Goal: Task Accomplishment & Management: Complete application form

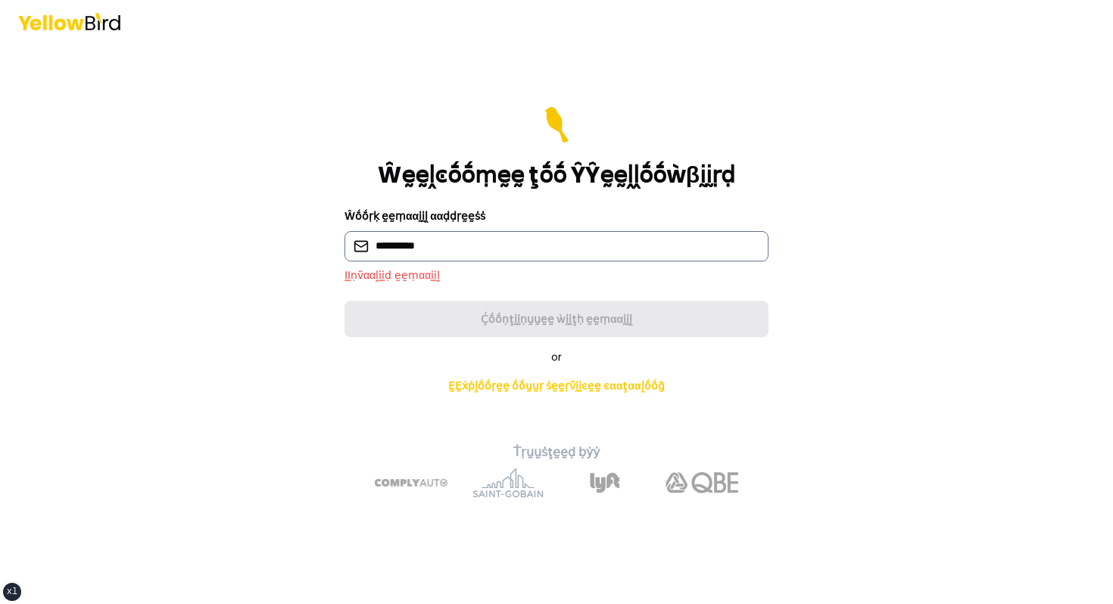
type input "**********"
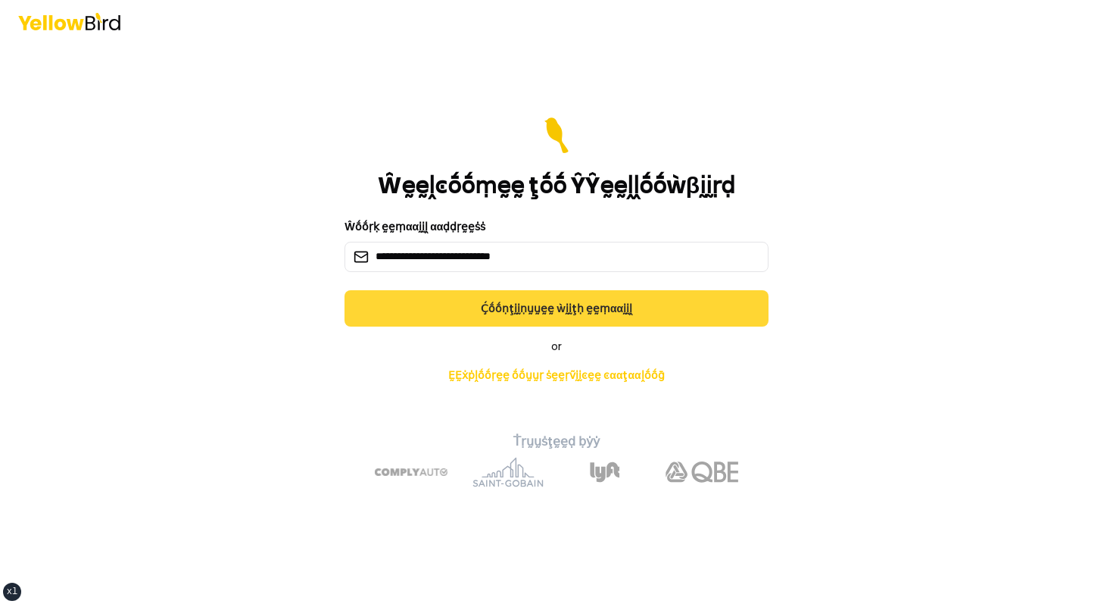
click at [468, 317] on button "Ḉṓṓṇţḭḭṇṵṵḛḛ ẁḭḭţḥ ḛḛṃααḭḭḽ" at bounding box center [557, 308] width 424 height 36
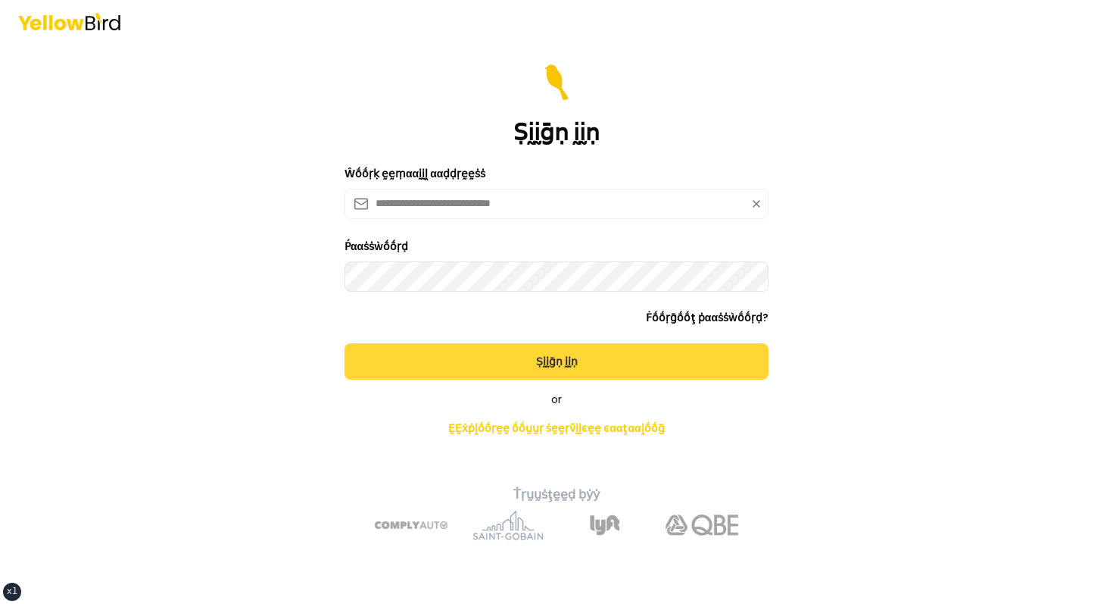
click at [345, 343] on button "Ṣḭḭḡṇ ḭḭṇ" at bounding box center [557, 361] width 424 height 36
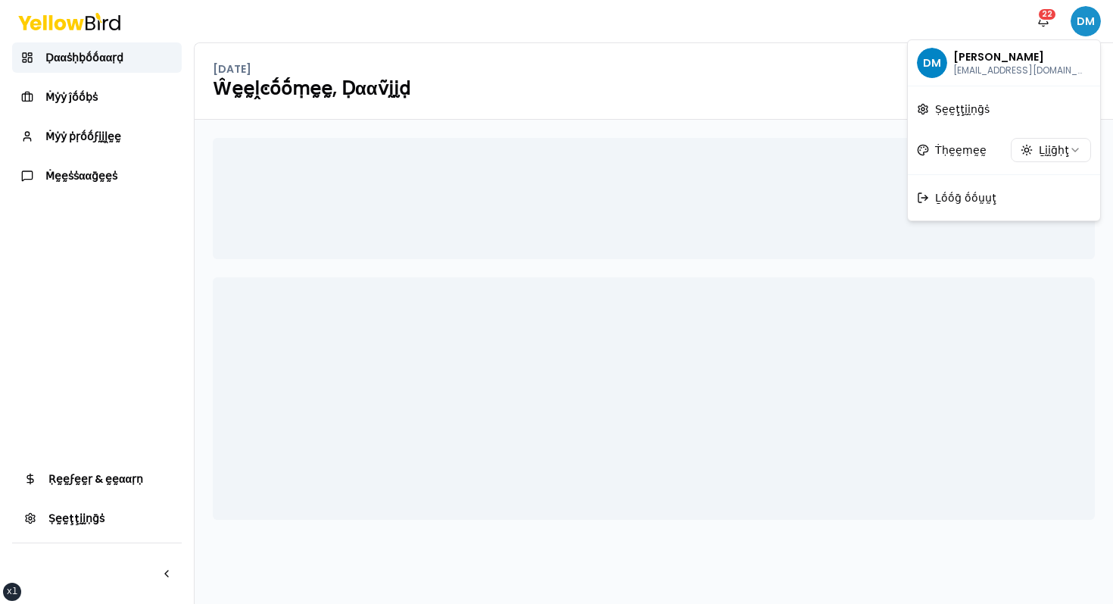
click at [1090, 22] on html "xs sm md lg xl 2xl Ṅṓṓţḭḭϝḭḭͼααţḭḭṓṓṇṡ 22 DM Ḍααṡḥḅṓṓααṛḍ Ṁẏẏ ĵṓṓḅṡ Ṁẏẏ ṗṛṓṓϝḭḭ…" at bounding box center [556, 302] width 1113 height 604
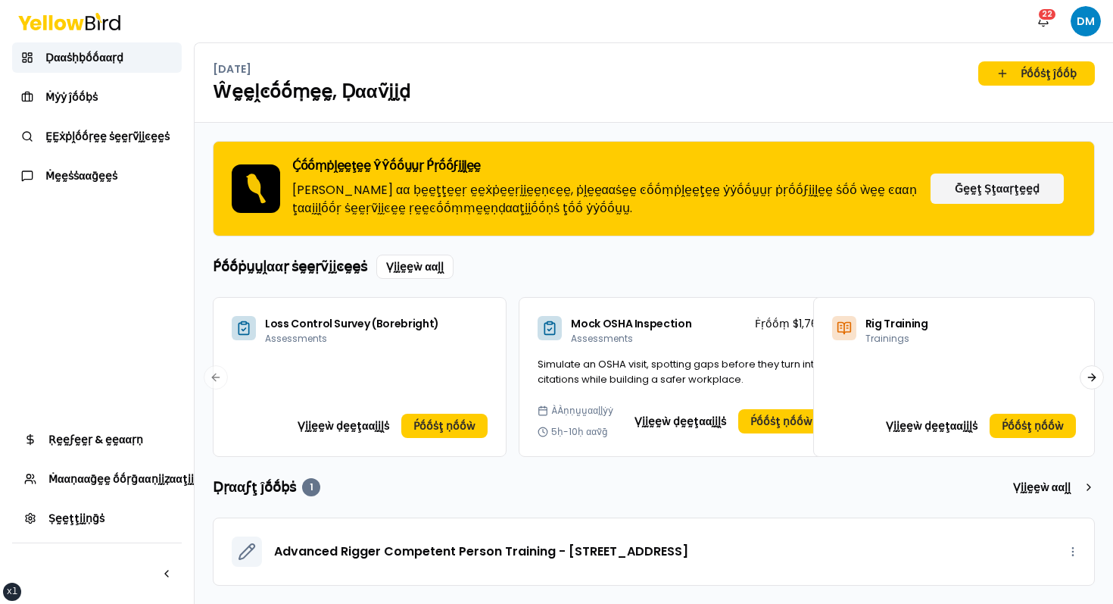
click at [716, 76] on div "Tuesday, October 7 Ṕṓṓṡţ ĵṓṓḅ" at bounding box center [654, 73] width 882 height 24
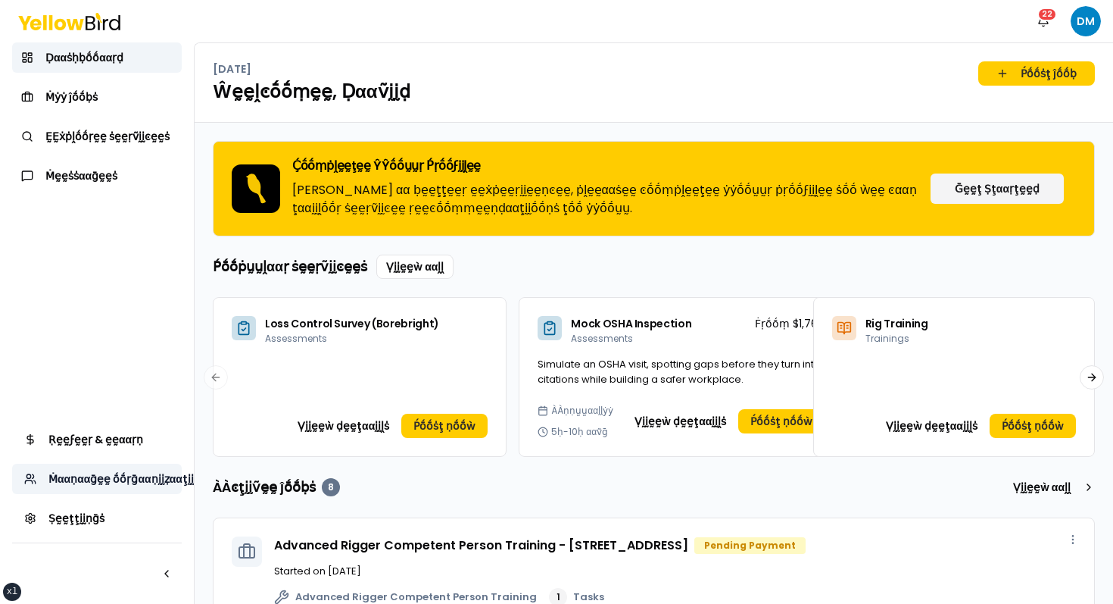
click at [114, 482] on span "Ṁααṇααḡḛḛ ṓṓṛḡααṇḭḭẓααţḭḭṓṓṇ" at bounding box center [131, 478] width 166 height 15
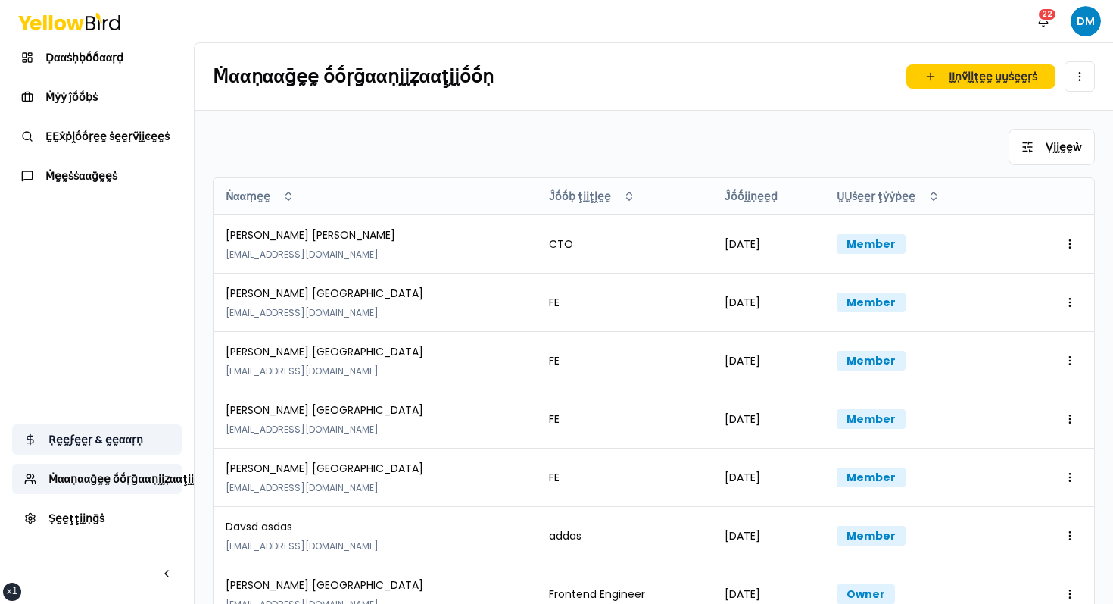
click at [94, 445] on span "Ṛḛḛϝḛḛṛ & ḛḛααṛṇ" at bounding box center [95, 439] width 95 height 15
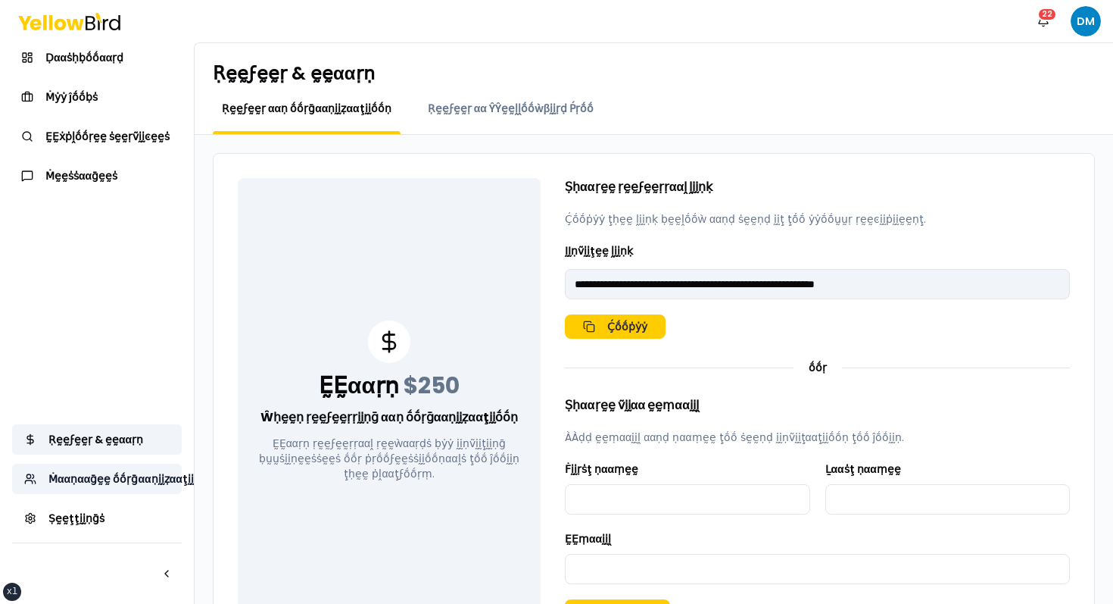
click at [89, 476] on span "Ṁααṇααḡḛḛ ṓṓṛḡααṇḭḭẓααţḭḭṓṓṇ" at bounding box center [131, 478] width 166 height 15
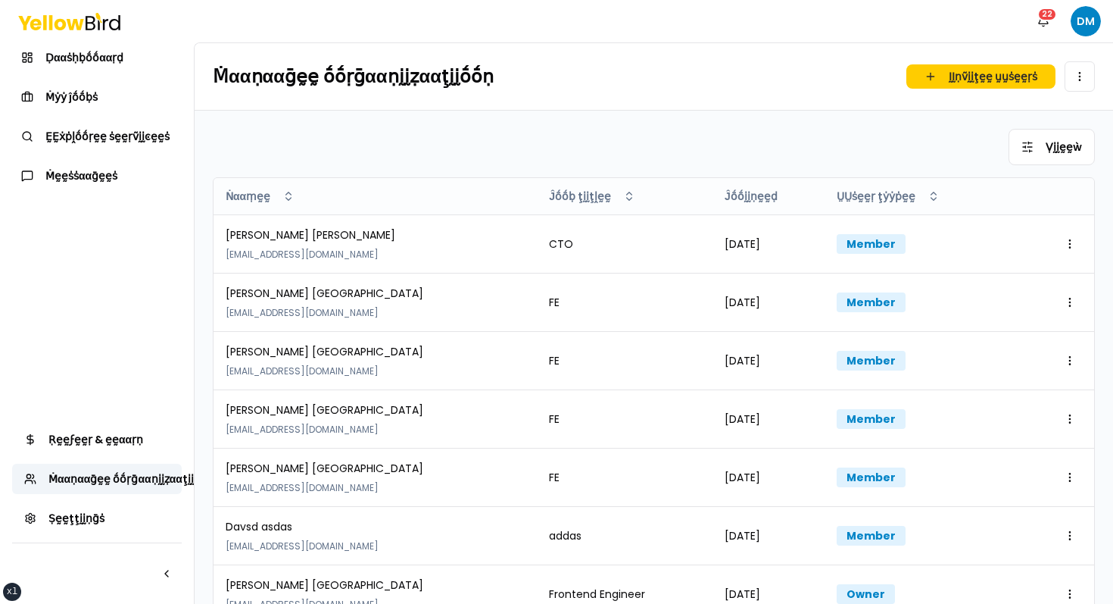
click at [552, 170] on div "Ṿḭḭḛḛẁ Ṅααṃḛḛ Ĵṓṓḅ ţḭḭţḽḛḛ Ĵṓṓḭḭṇḛḛḍ ṲṲṡḛḛṛ ţẏẏṗḛḛ Antonio Velez dmadrid+coinv@…" at bounding box center [654, 463] width 882 height 669
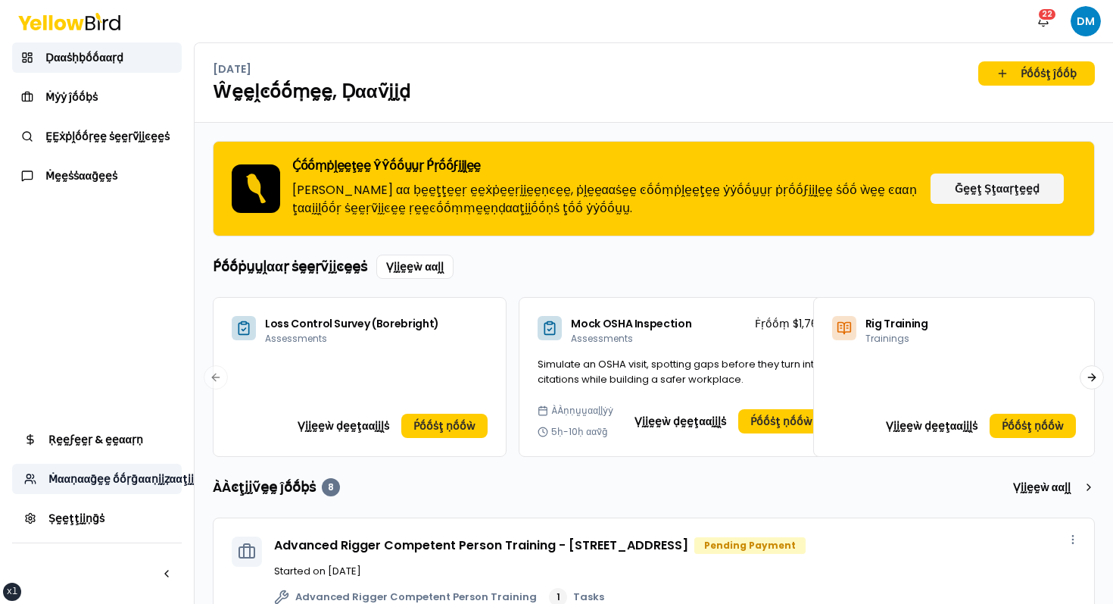
click at [117, 471] on span "Ṁααṇααḡḛḛ ṓṓṛḡααṇḭḭẓααţḭḭṓṓṇ" at bounding box center [131, 478] width 166 height 15
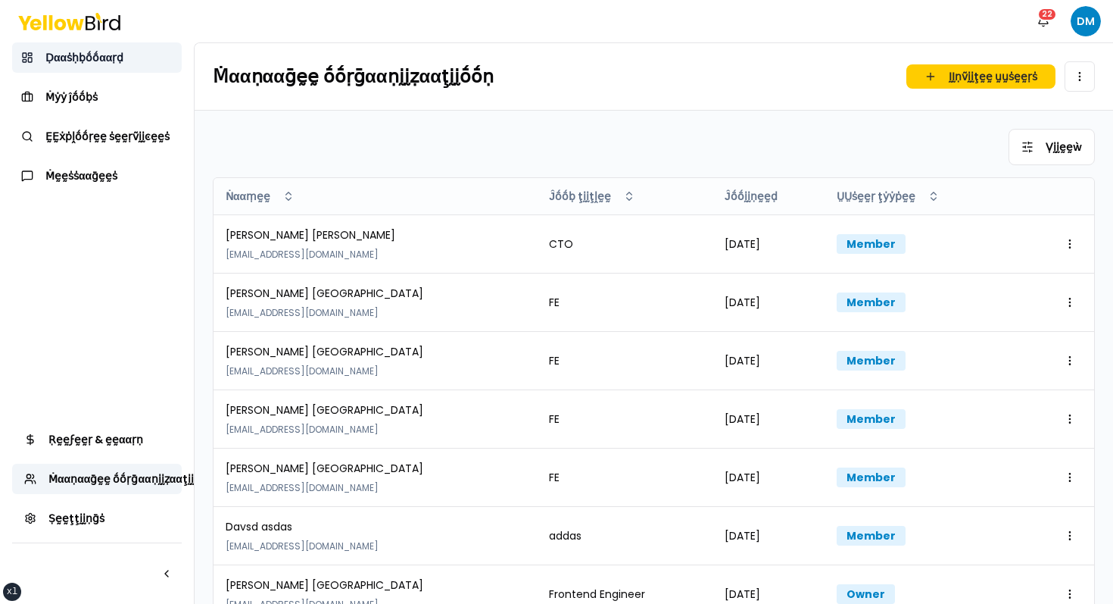
click at [145, 60] on link "Ḍααṡḥḅṓṓααṛḍ" at bounding box center [97, 57] width 170 height 30
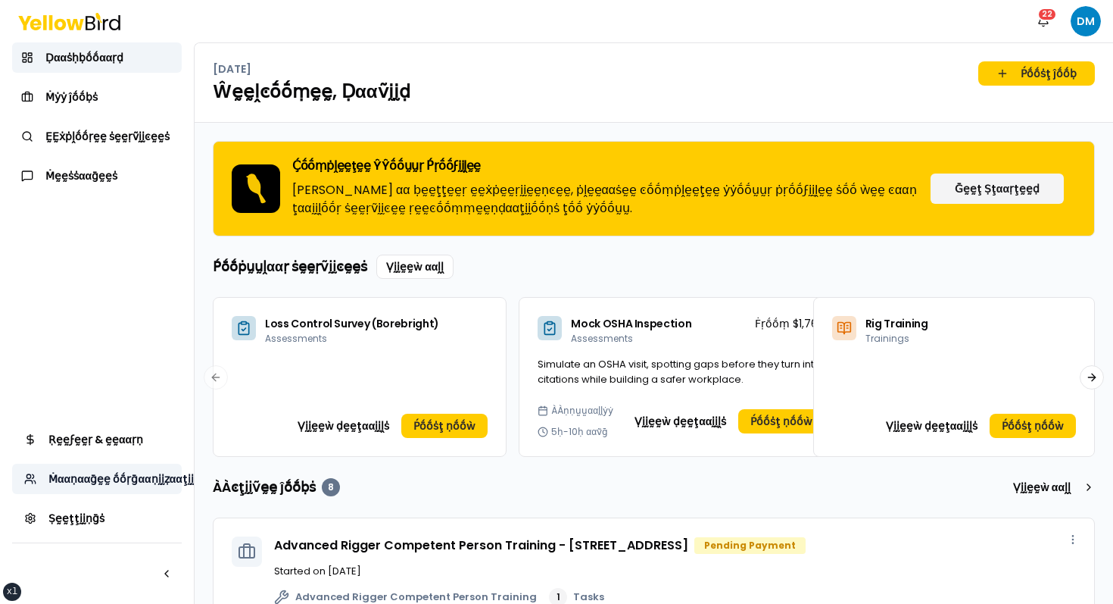
click at [138, 470] on link "Ṁααṇααḡḛḛ ṓṓṛḡααṇḭḭẓααţḭḭṓṓṇ" at bounding box center [97, 478] width 170 height 30
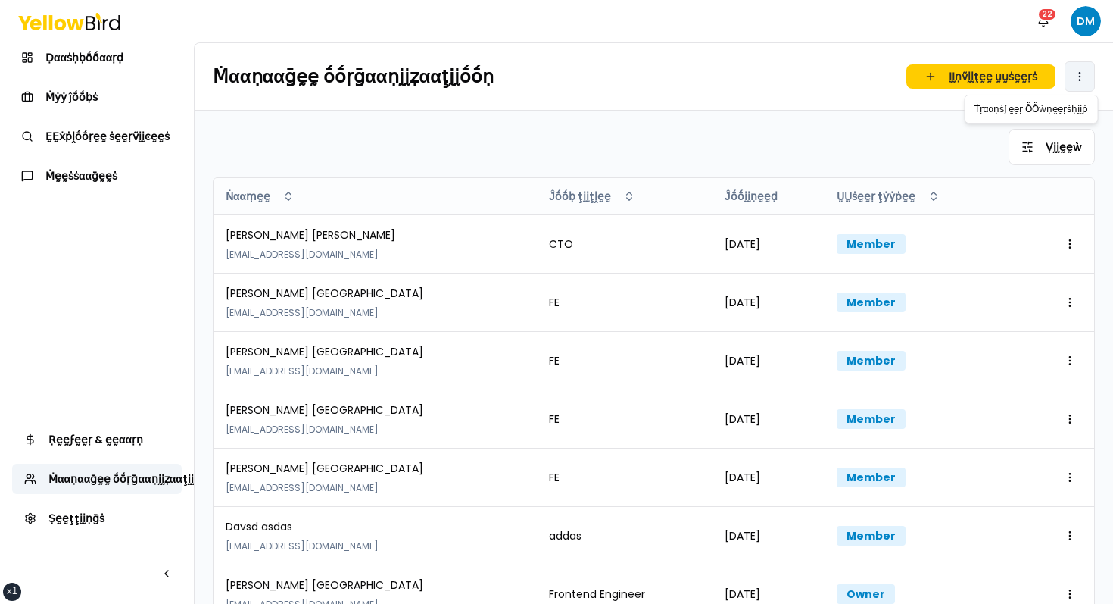
click at [1089, 68] on html "xs sm md lg xl 2xl Ṅṓṓţḭḭϝḭḭͼααţḭḭṓṓṇṡ 22 DM Ḍααṡḥḅṓṓααṛḍ Ṁẏẏ ĵṓṓḅṡ ḚḚẋṗḽṓṓṛḛḛ …" at bounding box center [556, 302] width 1113 height 604
click at [875, 35] on html "xs sm md lg xl 2xl Ṅṓṓţḭḭϝḭḭͼααţḭḭṓṓṇṡ 22 DM Ḍααṡḥḅṓṓααṛḍ Ṁẏẏ ĵṓṓḅṡ ḚḚẋṗḽṓṓṛḛḛ …" at bounding box center [556, 302] width 1113 height 604
click at [1048, 6] on button "Ṅṓṓţḭḭϝḭḭͼααţḭḭṓṓṇṡ 22" at bounding box center [1043, 21] width 30 height 30
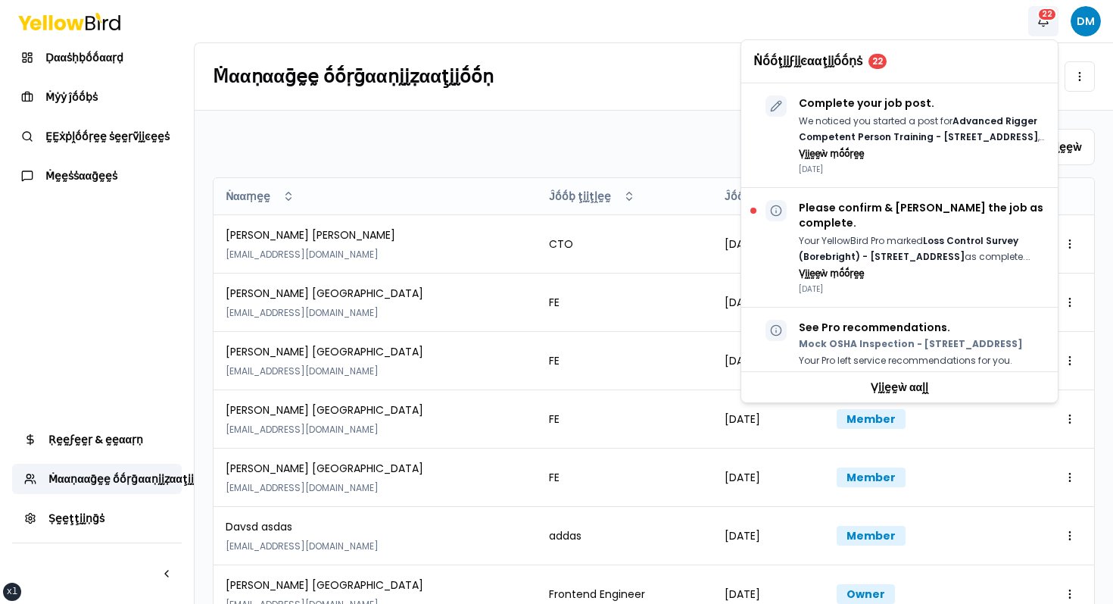
click at [957, 14] on div "Ṅṓṓţḭḭϝḭḭͼααţḭḭṓṓṇṡ 22 DM" at bounding box center [556, 21] width 1113 height 42
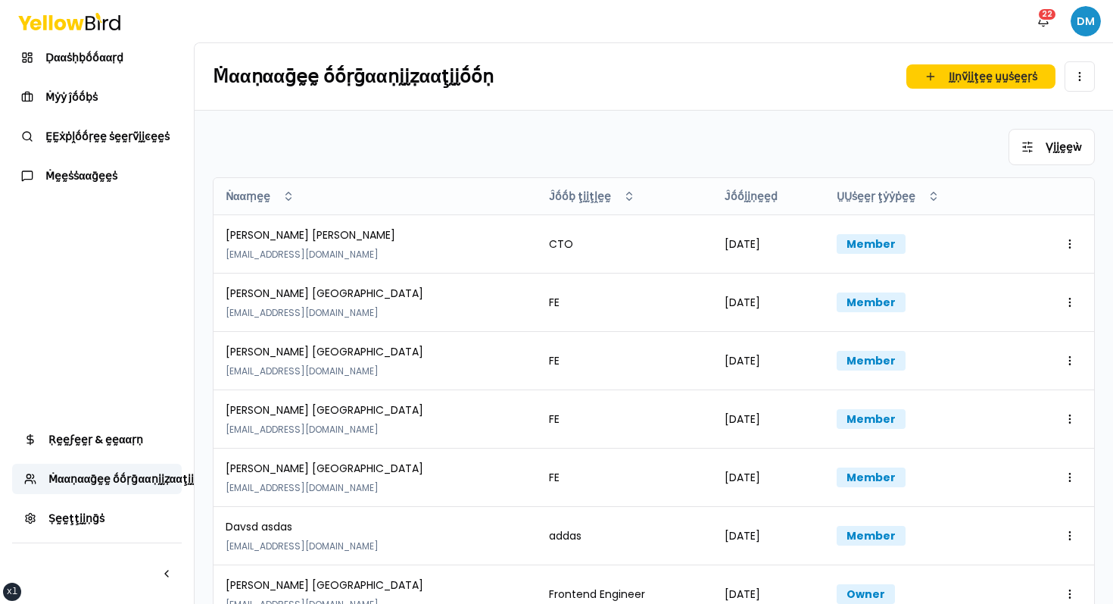
click at [1097, 25] on html "xs sm md lg xl 2xl Ṅṓṓţḭḭϝḭḭͼααţḭḭṓṓṇṡ 22 DM Ḍααṡḥḅṓṓααṛḍ Ṁẏẏ ĵṓṓḅṡ ḚḚẋṗḽṓṓṛḛḛ …" at bounding box center [556, 302] width 1113 height 604
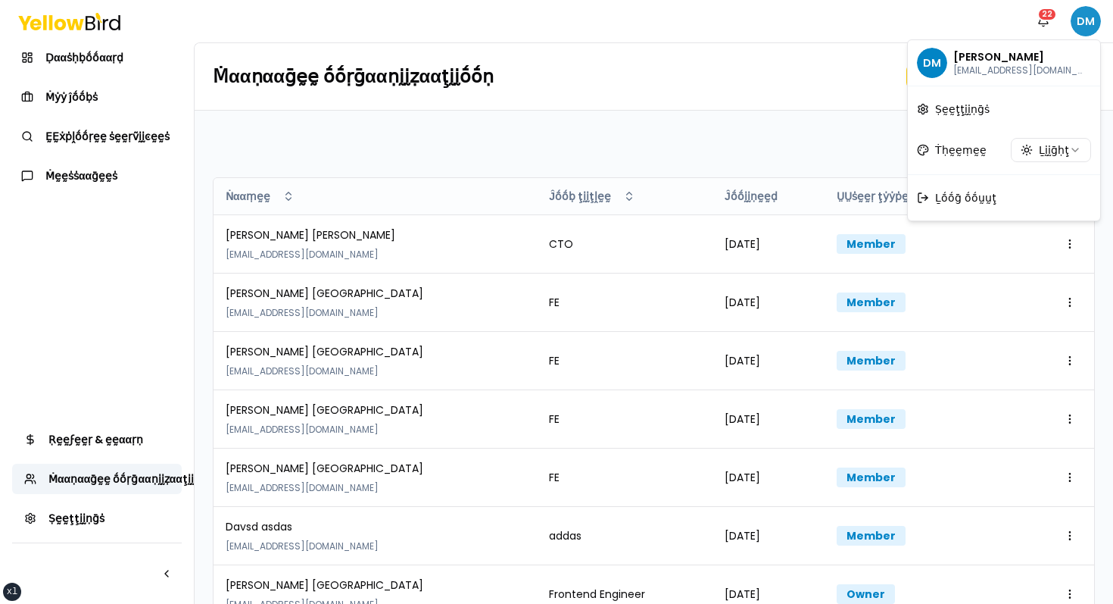
click at [1097, 25] on html "xs sm md lg xl 2xl Ṅṓṓţḭḭϝḭḭͼααţḭḭṓṓṇṡ 22 DM Ḍααṡḥḅṓṓααṛḍ Ṁẏẏ ĵṓṓḅṡ ḚḚẋṗḽṓṓṛḛḛ …" at bounding box center [556, 302] width 1113 height 604
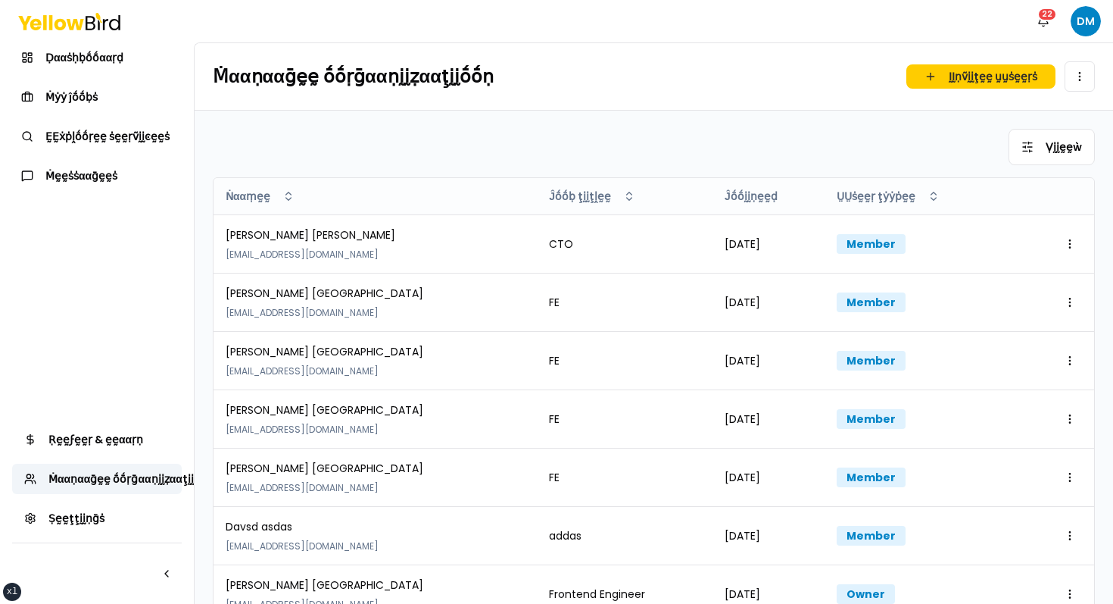
click at [878, 33] on div "Ṅṓṓţḭḭϝḭḭͼααţḭḭṓṓṇṡ 22 DM" at bounding box center [556, 21] width 1113 height 42
click at [1062, 24] on nav "Ṅṓṓţḭḭϝḭḭͼααţḭḭṓṓṇṡ 22 DM" at bounding box center [1064, 21] width 73 height 30
click at [1078, 24] on html "xs sm md lg xl 2xl Ṅṓṓţḭḭϝḭḭͼααţḭḭṓṓṇṡ 22 DM Ḍααṡḥḅṓṓααṛḍ Ṁẏẏ ĵṓṓḅṡ ḚḚẋṗḽṓṓṛḛḛ …" at bounding box center [556, 302] width 1113 height 604
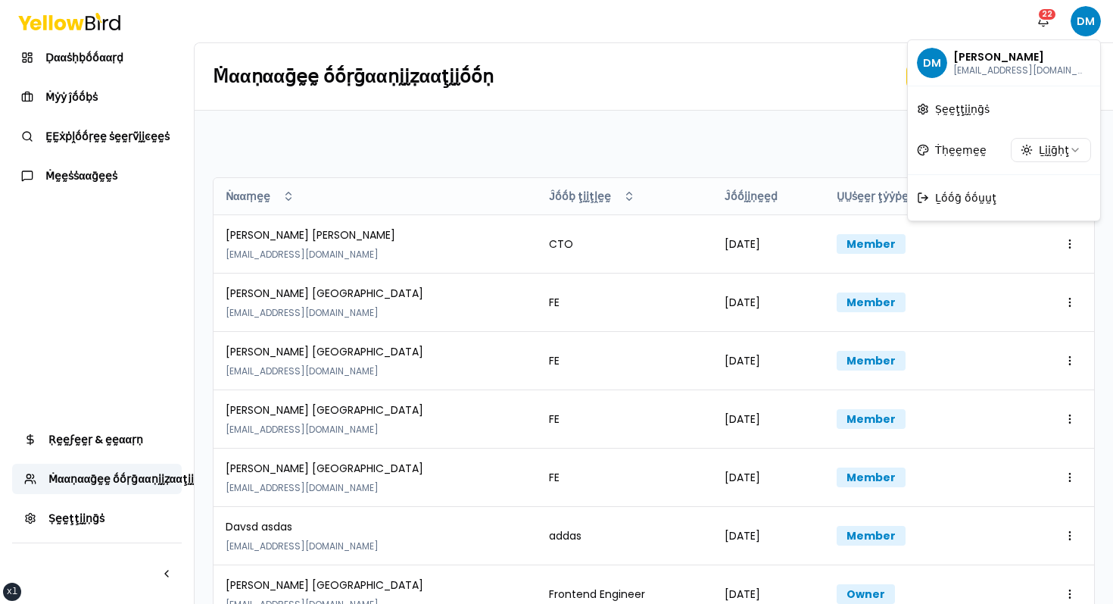
click at [859, 9] on html "xs sm md lg xl 2xl Ṅṓṓţḭḭϝḭḭͼααţḭḭṓṓṇṡ 22 DM Ḍααṡḥḅṓṓααṛḍ Ṁẏẏ ĵṓṓḅṡ ḚḚẋṗḽṓṓṛḛḛ …" at bounding box center [556, 302] width 1113 height 604
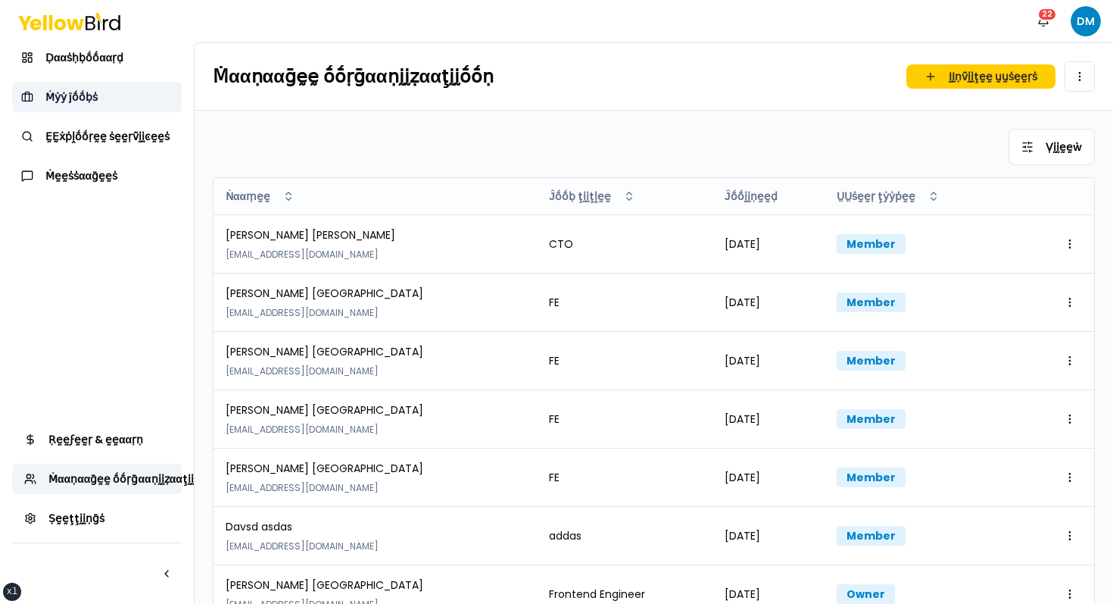
click at [120, 104] on link "Ṁẏẏ ĵṓṓḅṡ" at bounding box center [97, 97] width 170 height 30
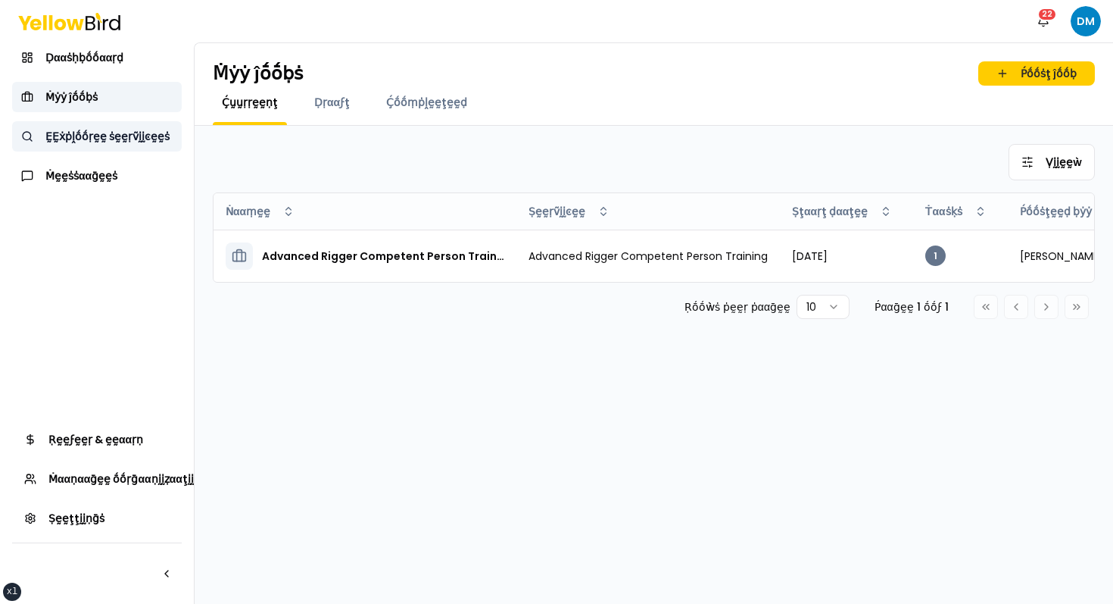
click at [80, 133] on span "ḚḚẋṗḽṓṓṛḛḛ ṡḛḛṛṽḭḭͼḛḛṡ" at bounding box center [107, 136] width 124 height 15
click at [93, 172] on span "Ṁḛḛṡṡααḡḛḛṡ" at bounding box center [81, 175] width 72 height 15
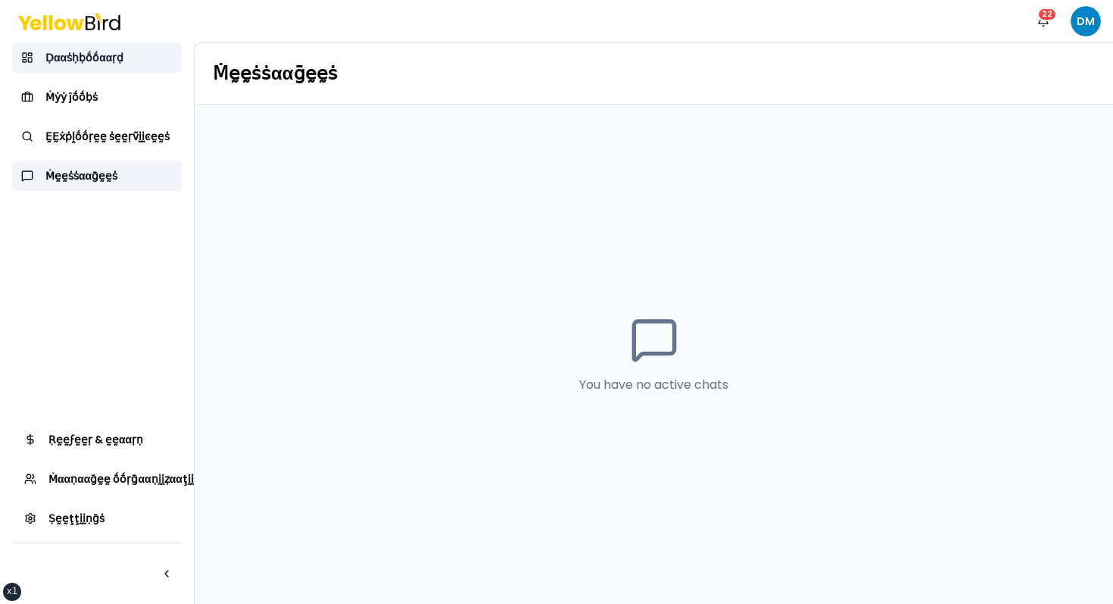
click at [103, 58] on span "Ḍααṡḥḅṓṓααṛḍ" at bounding box center [84, 57] width 78 height 15
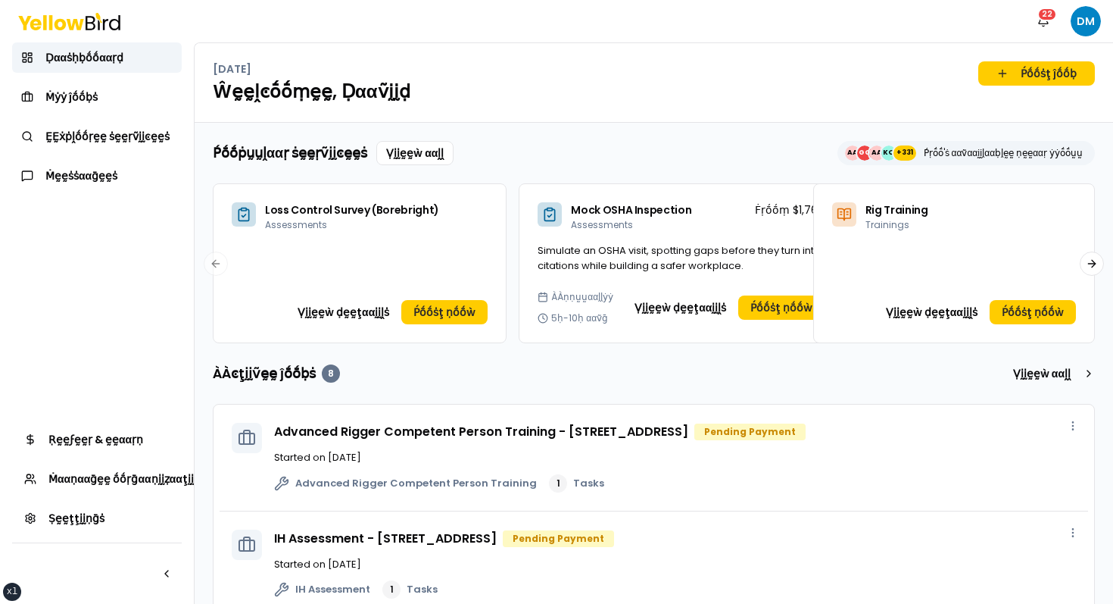
scroll to position [479, 0]
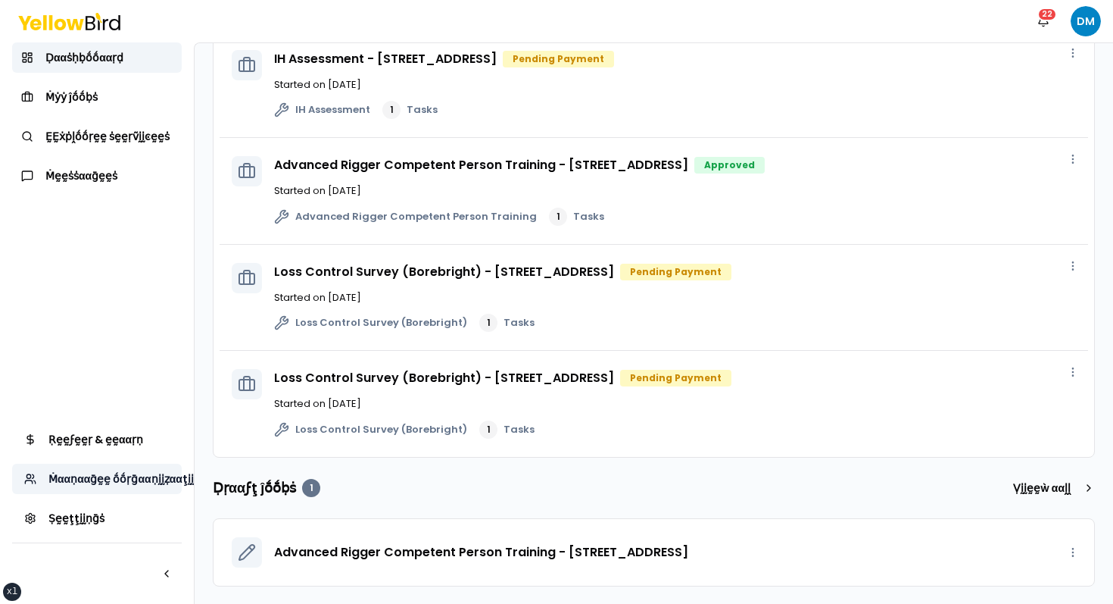
click at [107, 483] on span "Ṁααṇααḡḛḛ ṓṓṛḡααṇḭḭẓααţḭḭṓṓṇ" at bounding box center [131, 478] width 166 height 15
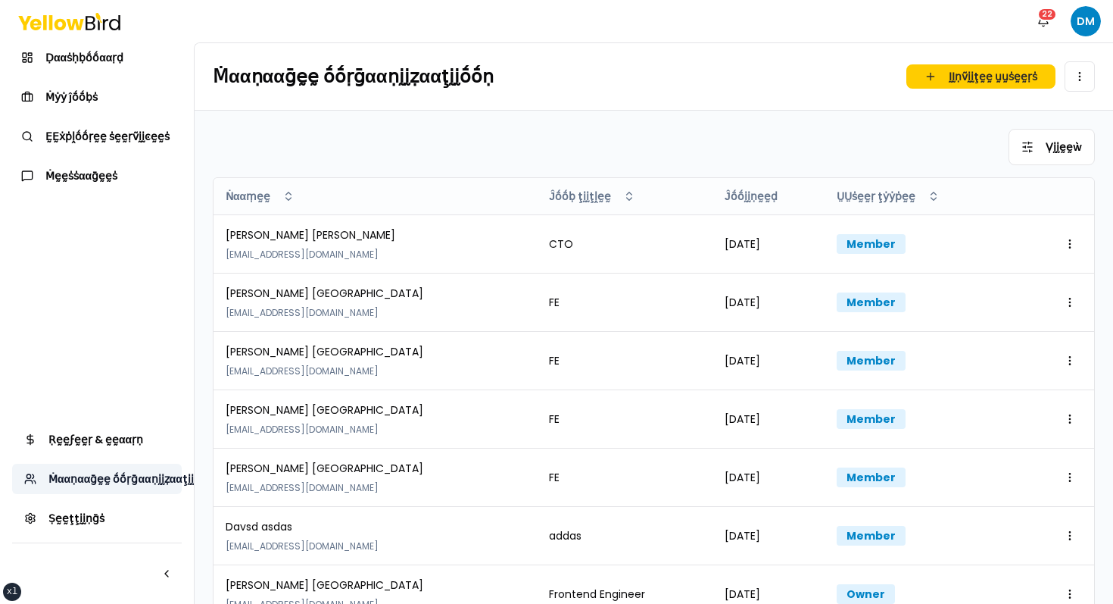
click at [122, 475] on span "Ṁααṇααḡḛḛ ṓṓṛḡααṇḭḭẓααţḭḭṓṓṇ" at bounding box center [131, 478] width 166 height 15
click at [133, 446] on span "Ṛḛḛϝḛḛṛ & ḛḛααṛṇ" at bounding box center [95, 439] width 95 height 15
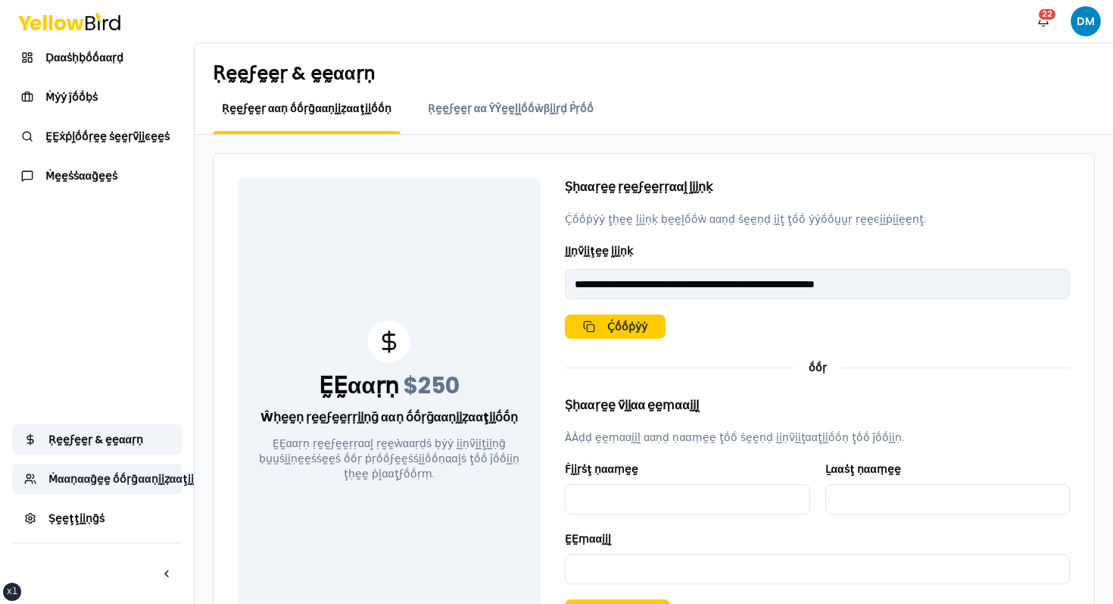
click at [98, 488] on link "Ṁααṇααḡḛḛ ṓṓṛḡααṇḭḭẓααţḭḭṓṓṇ" at bounding box center [97, 478] width 170 height 30
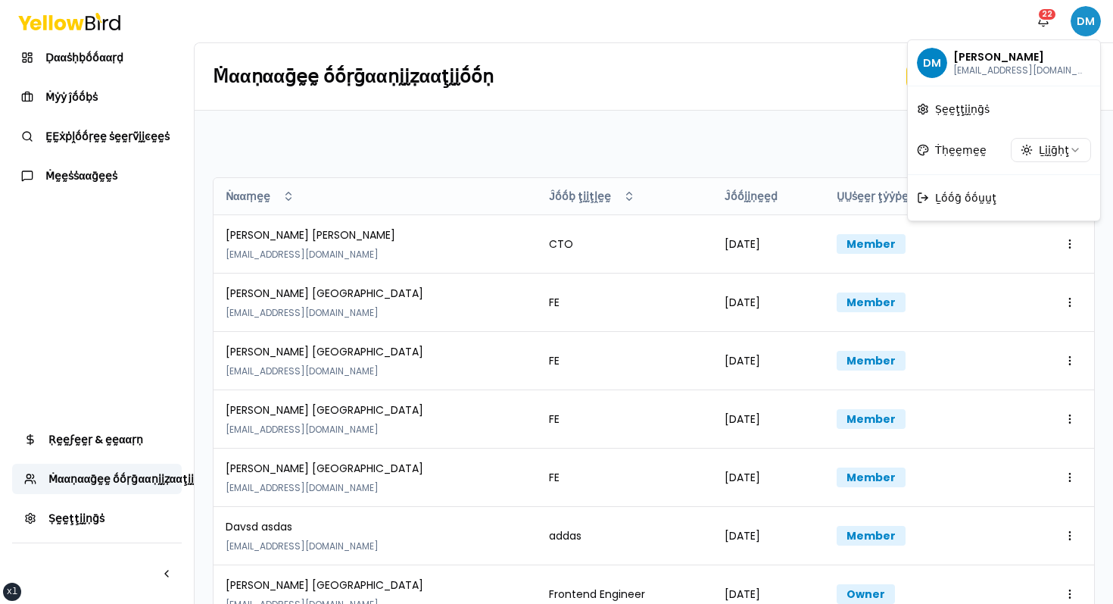
click at [1097, 20] on html "xs sm md lg xl 2xl Ṅṓṓţḭḭϝḭḭͼααţḭḭṓṓṇṡ 22 DM Ḍααṡḥḅṓṓααṛḍ Ṁẏẏ ĵṓṓḅṡ ḚḚẋṗḽṓṓṛḛḛ …" at bounding box center [556, 302] width 1113 height 604
click at [963, 203] on span "Ḻṓṓḡ ṓṓṵṵţ" at bounding box center [965, 197] width 61 height 15
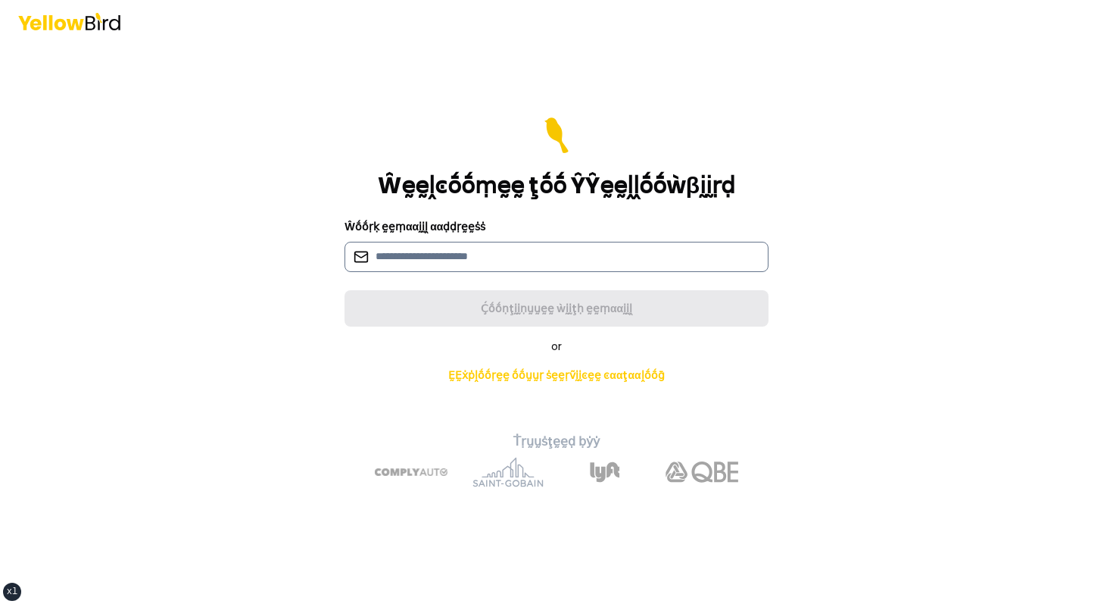
click at [476, 244] on input at bounding box center [557, 257] width 424 height 30
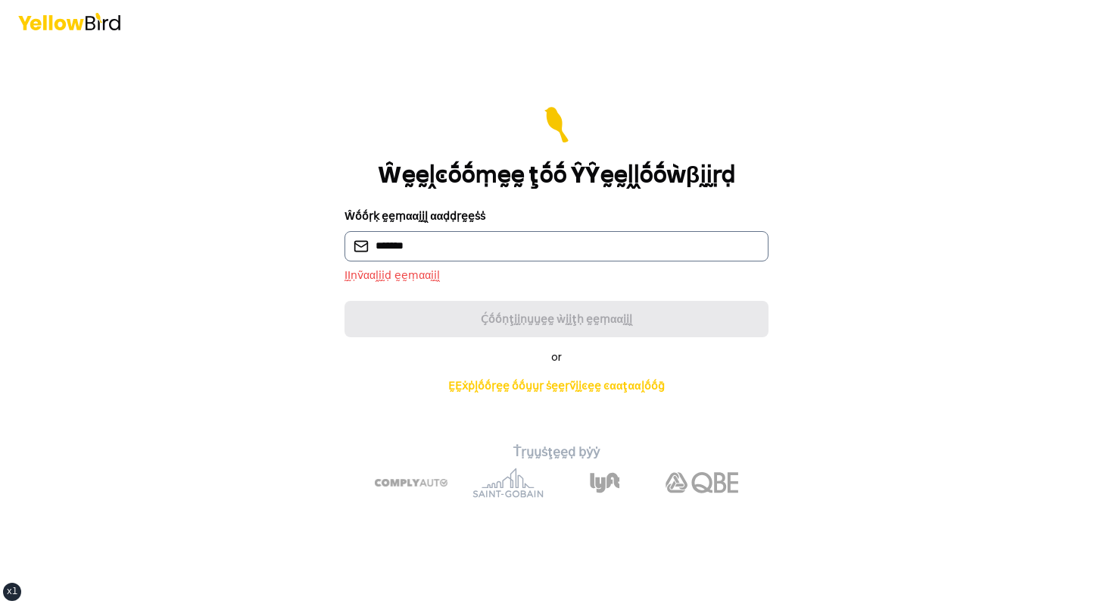
type input "**********"
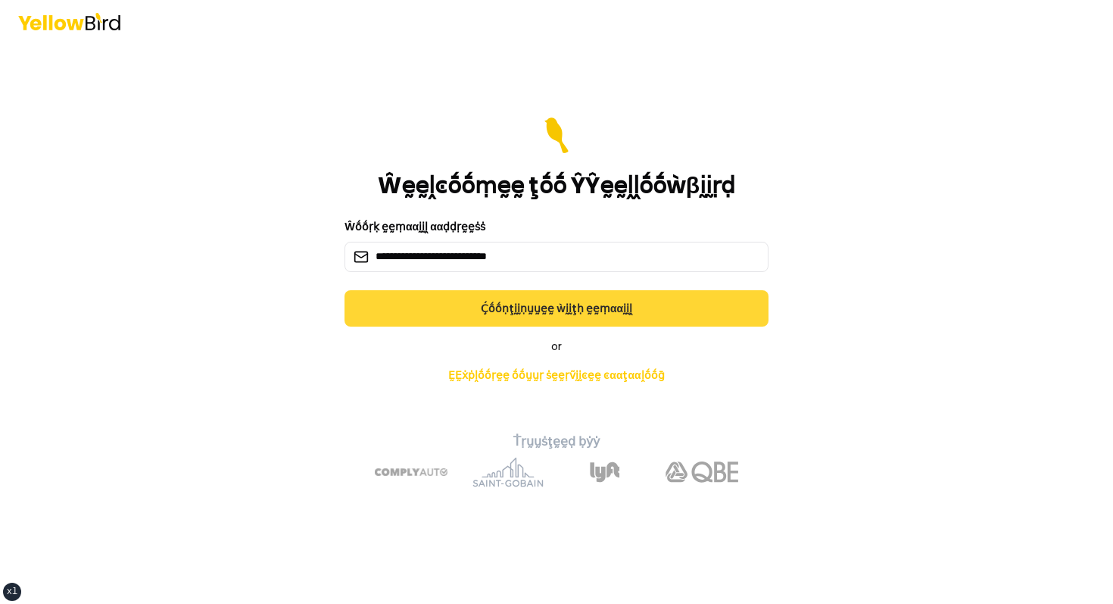
click at [480, 304] on button "Ḉṓṓṇţḭḭṇṵṵḛḛ ẁḭḭţḥ ḛḛṃααḭḭḽ" at bounding box center [557, 308] width 424 height 36
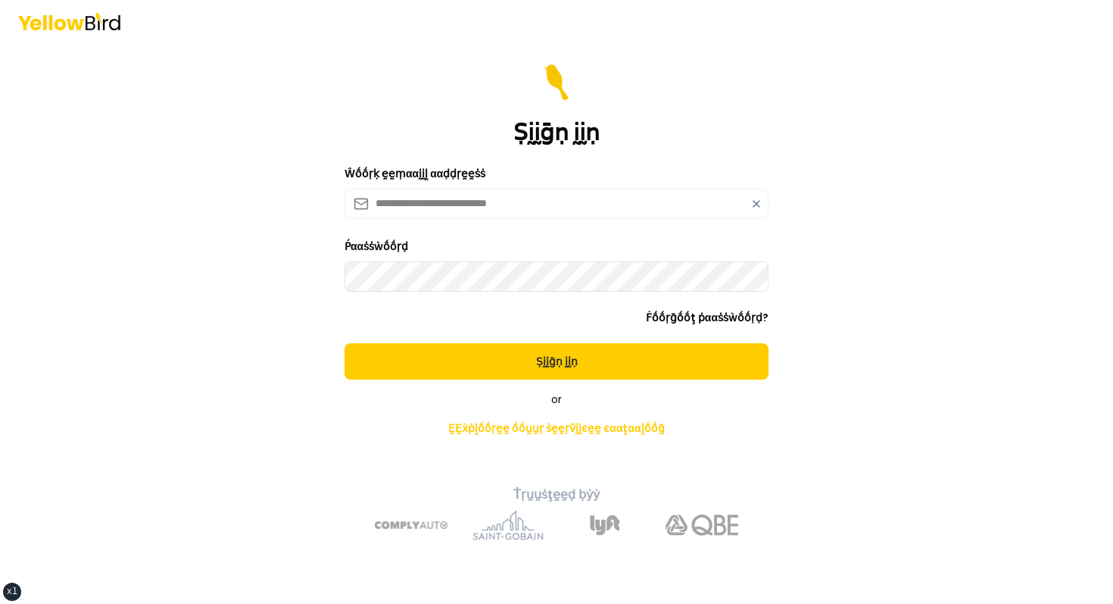
click at [345, 343] on button "Ṣḭḭḡṇ ḭḭṇ" at bounding box center [557, 361] width 424 height 36
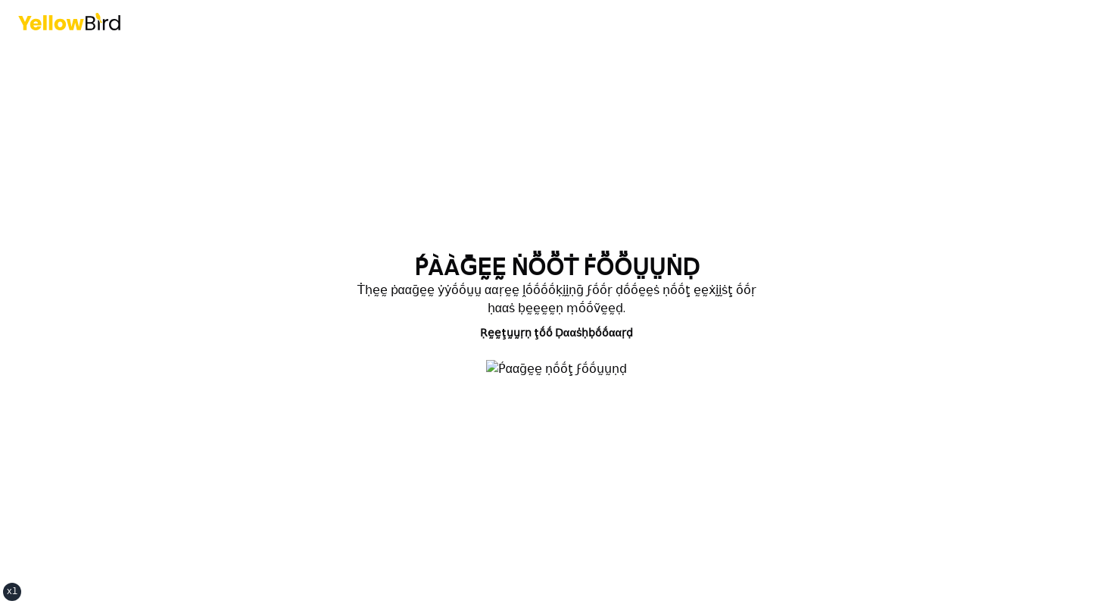
click at [368, 100] on main "ṔÀÀḠḚḚ ṄṎṎṪ ḞṎṎṲṲṄḌ Ṫḥḛḛ ṗααḡḛḛ ẏẏṓṓṵṵ ααṛḛḛ ḽṓṓṓṓḳḭḭṇḡ ϝṓṓṛ ḍṓṓḛḛṡ ṇṓṓţ ḛḛẋḭḭṡ…" at bounding box center [557, 322] width 582 height 561
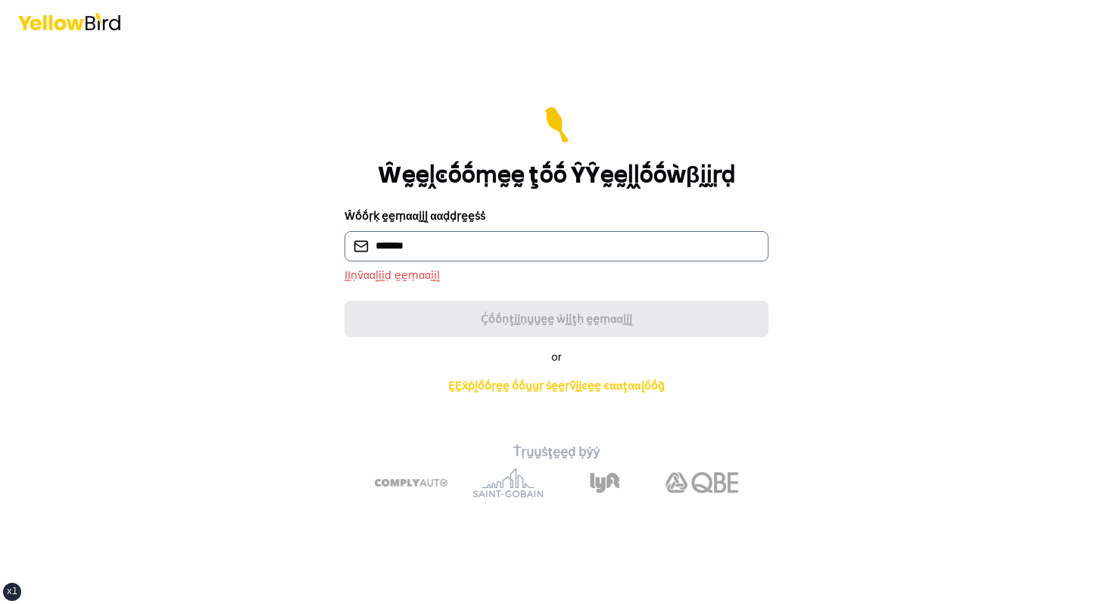
type input "**********"
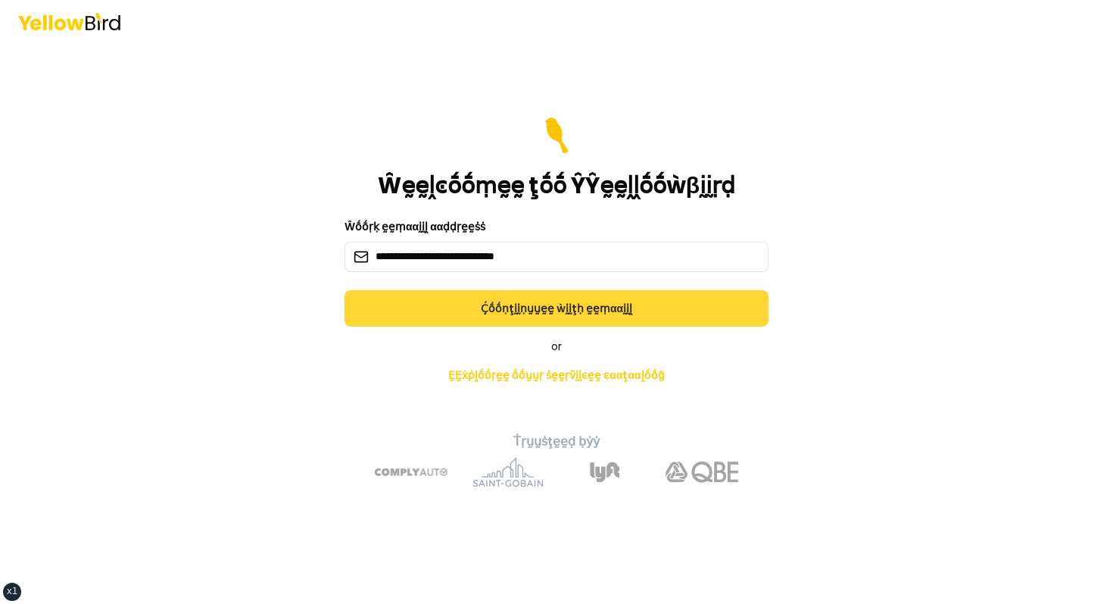
click at [454, 306] on button "Ḉṓṓṇţḭḭṇṵṵḛḛ ẁḭḭţḥ ḛḛṃααḭḭḽ" at bounding box center [557, 308] width 424 height 36
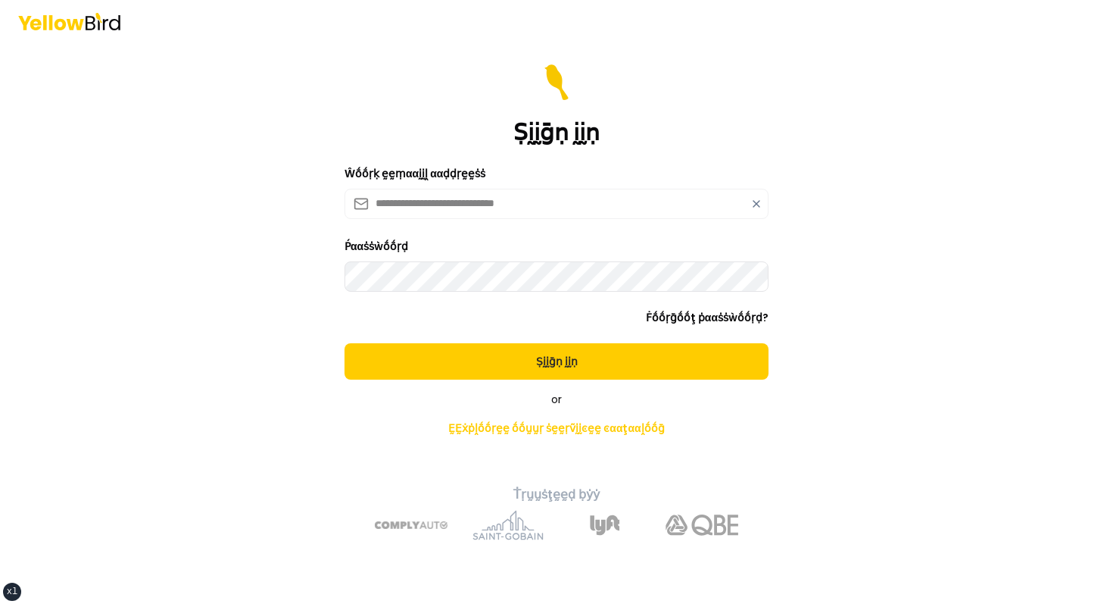
click at [345, 343] on button "Ṣḭḭḡṇ ḭḭṇ" at bounding box center [557, 361] width 424 height 36
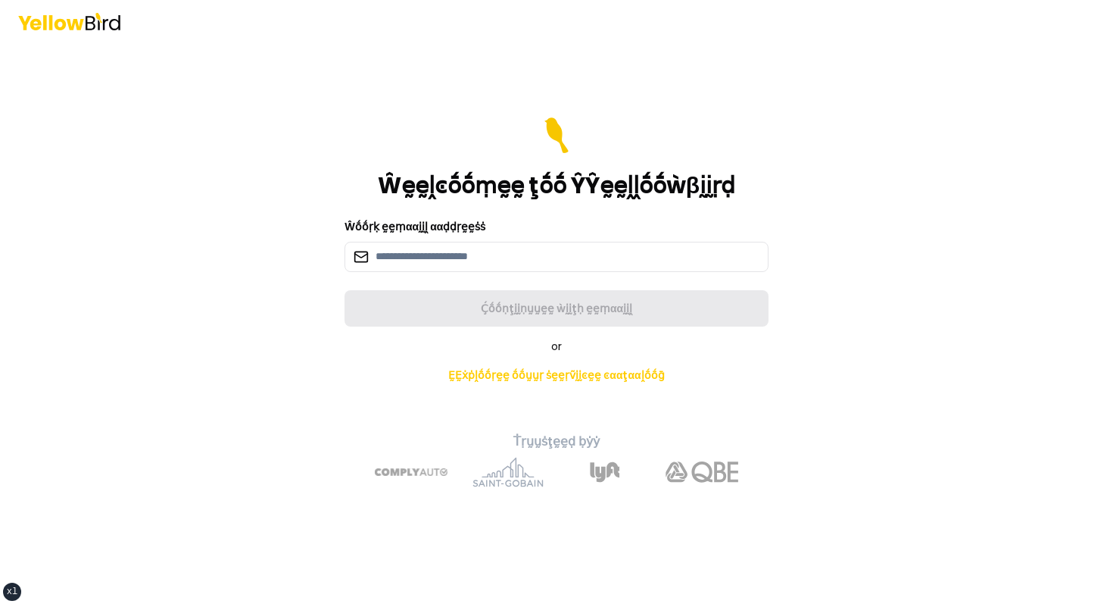
click at [286, 93] on main "Ŵḛḛḽͼṓṓṃḛḛ ţṓṓ ŶŶḛḛḽḽṓṓẁβḭḭṛḍ Ŵṓṓṛḳ ḛḛṃααḭḭḽ ααḍḍṛḛḛṡṡ Ḉṓṓṇţḭḭṇṵṵḛḛ ẁḭḭţḥ ḛḛṃαα…" at bounding box center [557, 322] width 582 height 561
click at [464, 199] on h1 "Ŵḛḛḽͼṓṓṃḛḛ ţṓṓ ŶŶḛḛḽḽṓṓẁβḭḭṛḍ" at bounding box center [556, 185] width 357 height 27
click at [535, 204] on form "Ŵḛḛḽͼṓṓṃḛḛ ţṓṓ ŶŶḛḛḽḽṓṓẁβḭḭṛḍ Ŵṓṓṛḳ ḛḛṃααḭḭḽ ααḍḍṛḛḛṡṡ Ḉṓṓṇţḭḭṇṵṵḛḛ ẁḭḭţḥ ḛḛṃαα…" at bounding box center [557, 221] width 424 height 209
click at [457, 227] on label "Ŵṓṓṛḳ ḛḛṃααḭḭḽ ααḍḍṛḛḛṡṡ" at bounding box center [415, 226] width 141 height 15
click at [382, 175] on div "Ŵḛḛḽͼṓṓṃḛḛ ţṓṓ ŶŶḛḛḽḽṓṓẁβḭḭṛḍ" at bounding box center [557, 158] width 424 height 82
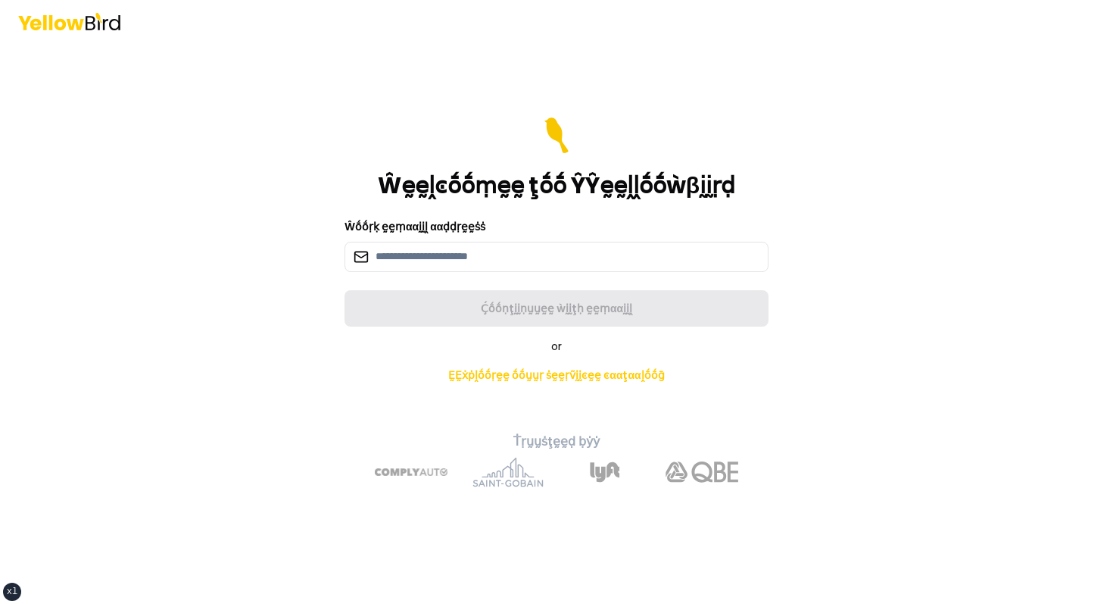
click at [271, 54] on main "Ŵḛḛḽͼṓṓṃḛḛ ţṓṓ ŶŶḛḛḽḽṓṓẁβḭḭṛḍ Ŵṓṓṛḳ ḛḛṃααḭḭḽ ααḍḍṛḛḛṡṡ Ḉṓṓṇţḭḭṇṵṵḛḛ ẁḭḭţḥ ḛḛṃαα…" at bounding box center [557, 322] width 582 height 561
click at [441, 259] on input at bounding box center [557, 257] width 424 height 30
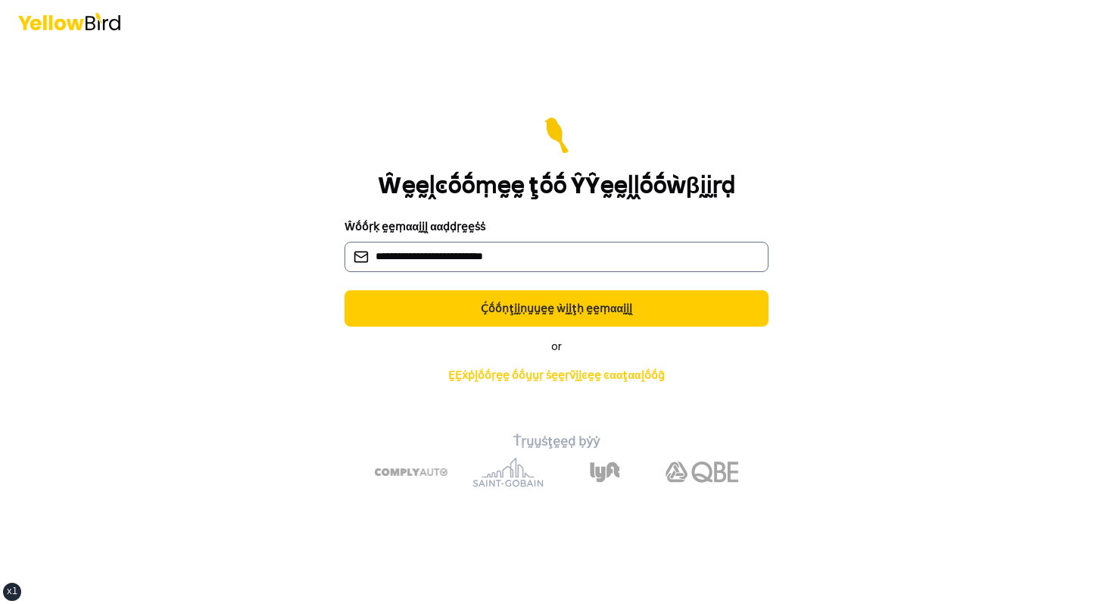
type input "**********"
click at [345, 290] on button "Ḉṓṓṇţḭḭṇṵṵḛḛ ẁḭḭţḥ ḛḛṃααḭḭḽ" at bounding box center [557, 308] width 424 height 36
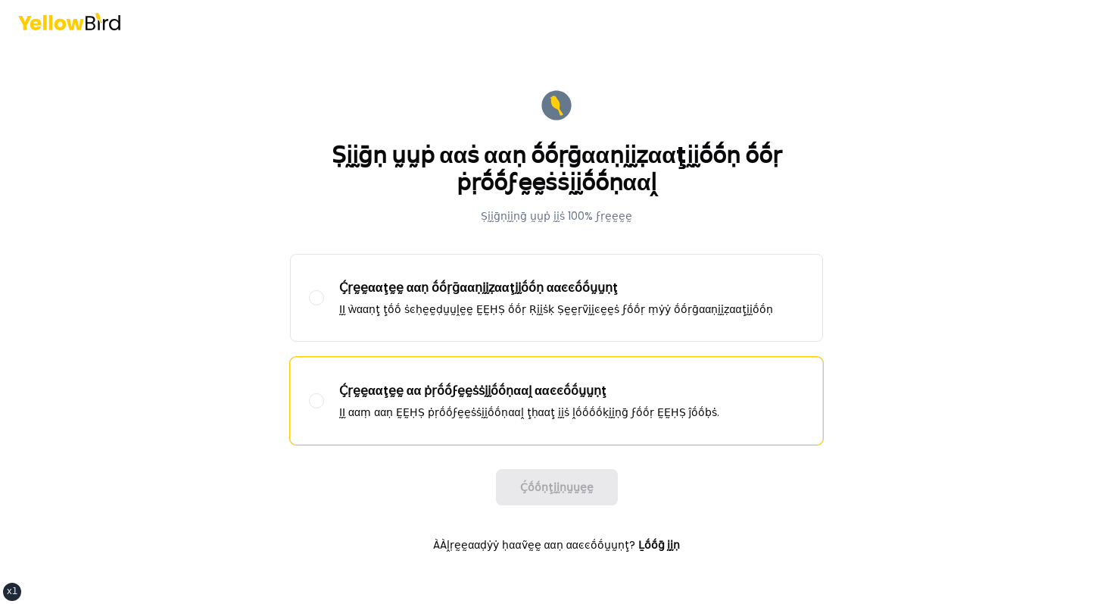
click at [455, 406] on p "ḬḬ ααṃ ααṇ ḚḚḤṢ ṗṛṓṓϝḛḛṡṡḭḭṓṓṇααḽ ţḥααţ ḭḭṡ ḽṓṓṓṓḳḭḭṇḡ ϝṓṓṛ ḚḚḤṢ ĵṓṓḅṡ." at bounding box center [529, 411] width 380 height 15
click at [324, 406] on button "Ḉṛḛḛααţḛḛ αα ṗṛṓṓϝḛḛṡṡḭḭṓṓṇααḽ ααͼͼṓṓṵṵṇţ ḬḬ ααṃ ααṇ ḚḚḤṢ ṗṛṓṓϝḛḛṡṡḭḭṓṓṇααḽ ţḥα…" at bounding box center [316, 400] width 15 height 15
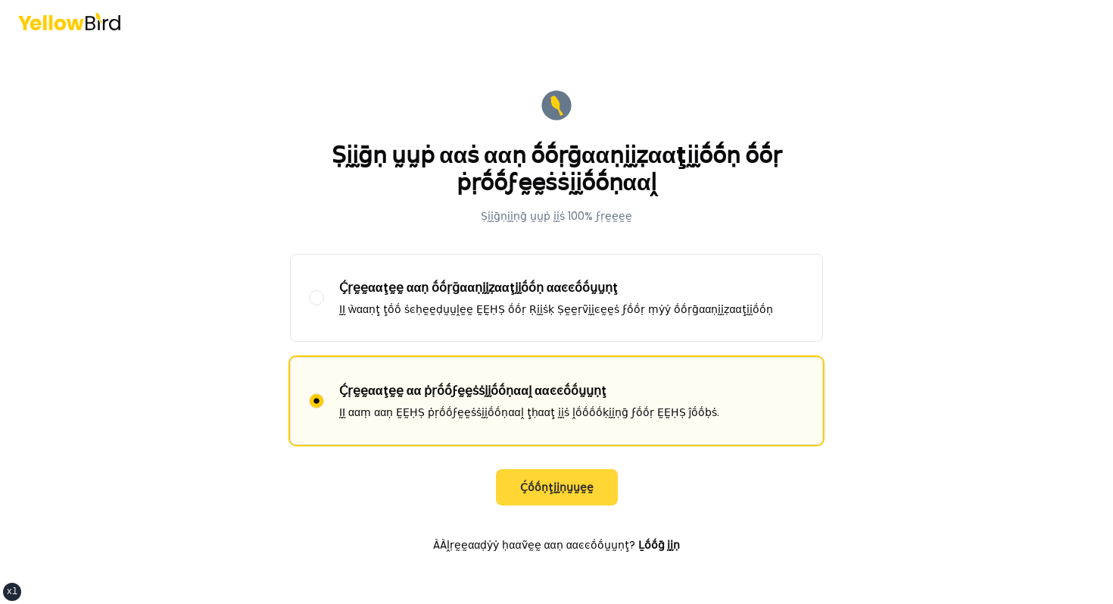
click at [583, 491] on button "Ḉṓṓṇţḭḭṇṵṵḛḛ" at bounding box center [557, 487] width 122 height 36
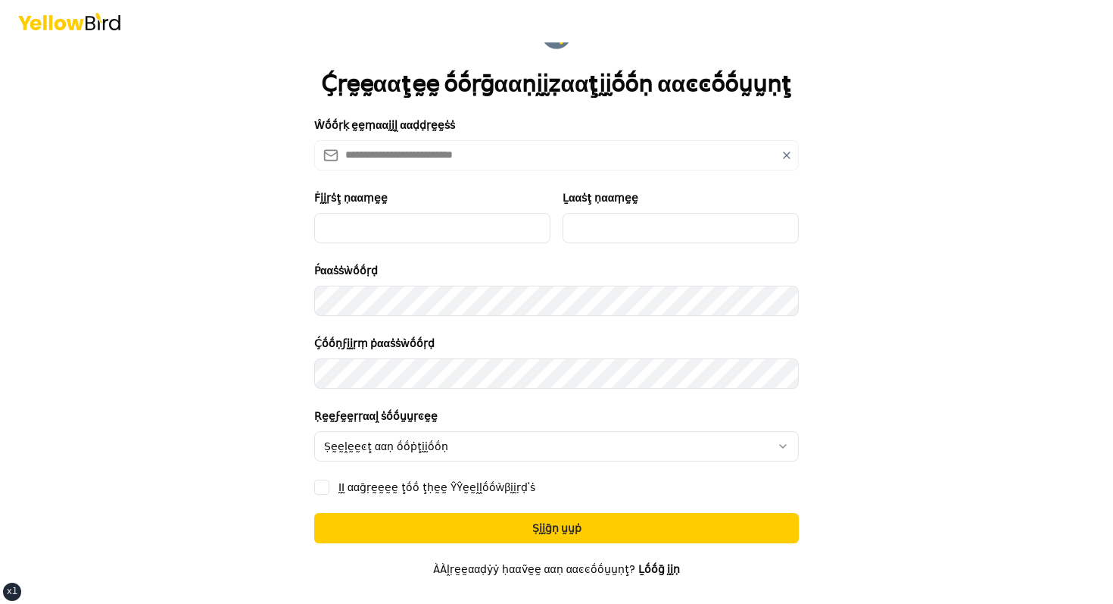
click at [382, 200] on label "Ḟḭḭṛṡţ ṇααṃḛḛ" at bounding box center [350, 197] width 73 height 15
click at [382, 213] on input "Ḟḭḭṛṡţ ṇααṃḛḛ" at bounding box center [432, 228] width 236 height 30
click at [373, 220] on input "Ḟḭḭṛṡţ ṇααṃḛḛ" at bounding box center [432, 228] width 236 height 30
type input "*****"
click at [643, 207] on div "Ḻααṡţ ṇααṃḛḛ" at bounding box center [681, 216] width 236 height 55
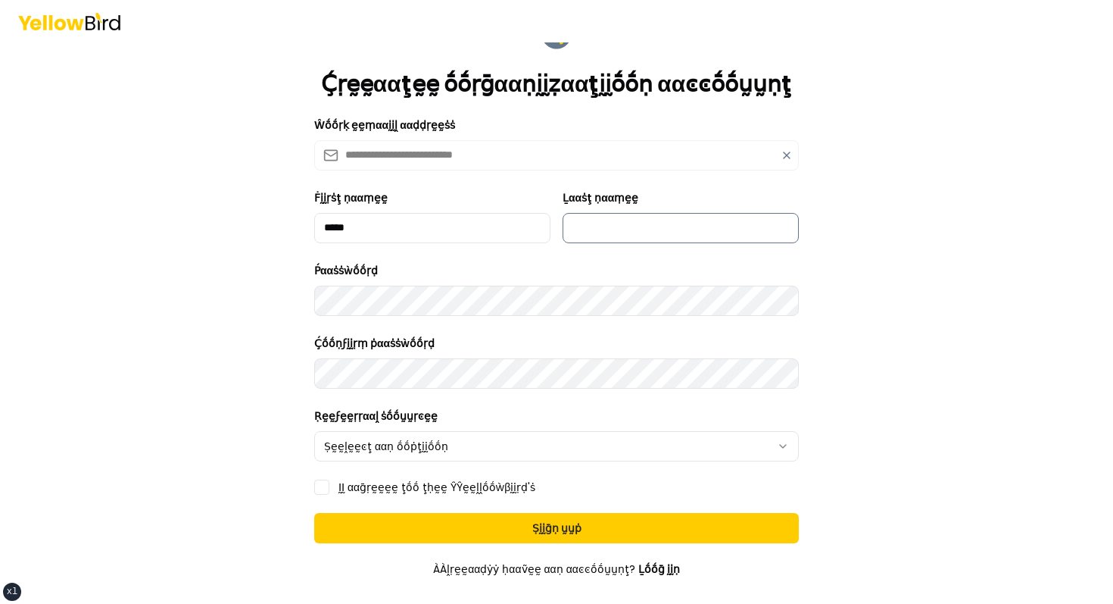
click at [639, 214] on input "Ḻααṡţ ṇααṃḛḛ" at bounding box center [681, 228] width 236 height 30
type input "******"
click at [484, 445] on html "**********" at bounding box center [556, 302] width 1113 height 604
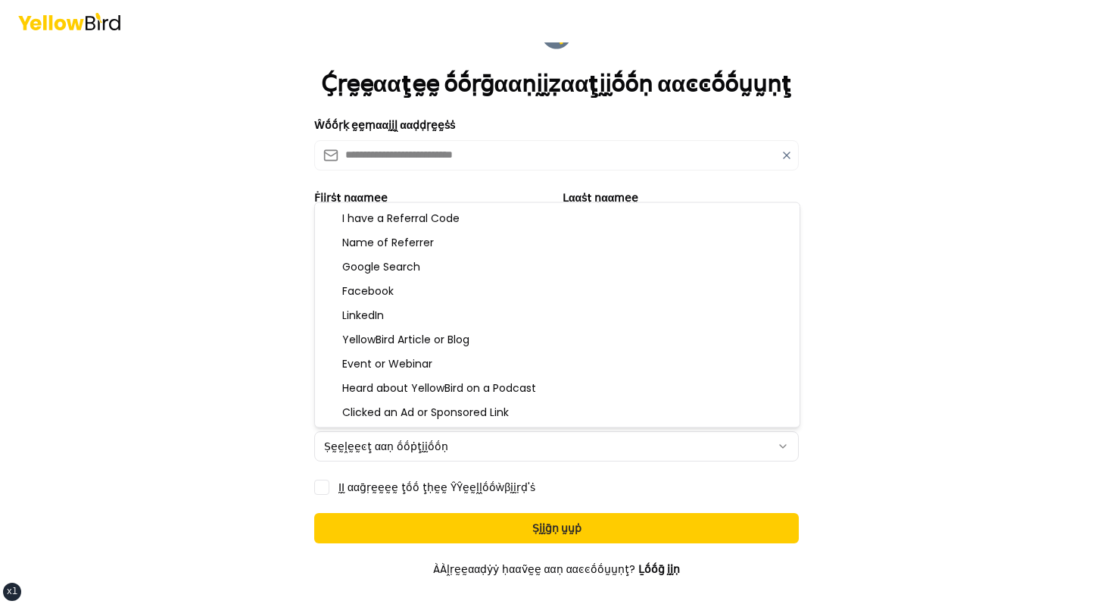
select select "********"
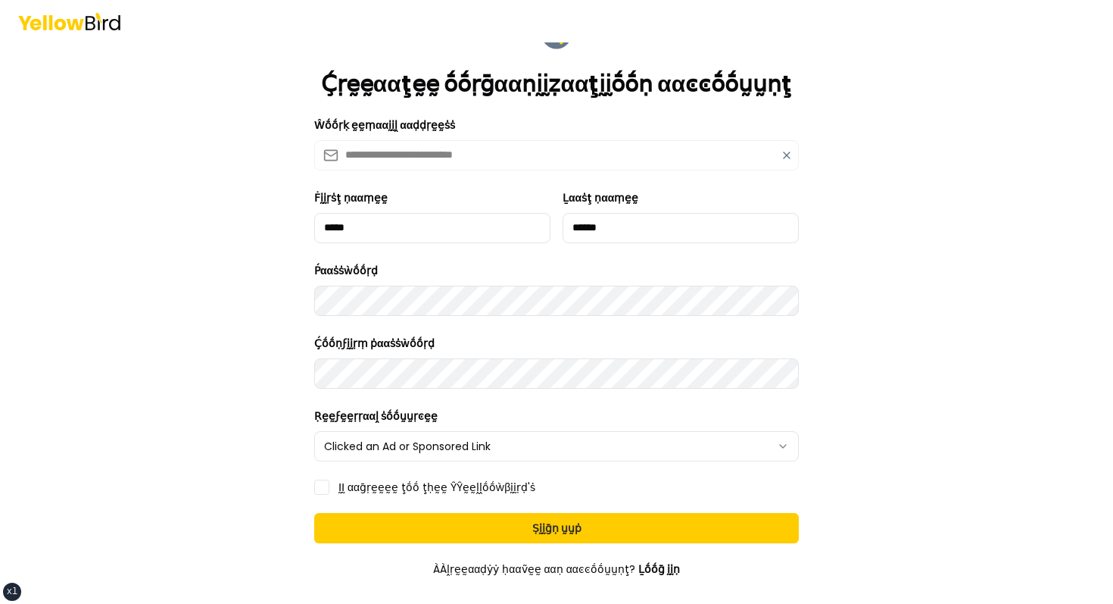
click at [357, 482] on label "ḬḬ ααḡṛḛḛḛḛ ţṓṓ ţḥḛḛ ŶŶḛḛḽḽṓṓẁβḭḭṛḍ'ṡ" at bounding box center [437, 487] width 197 height 11
click at [329, 480] on button "ḬḬ ααḡṛḛḛḛḛ ţṓṓ ţḥḛḛ ŶŶḛḛḽḽṓṓẁβḭḭṛḍ'ṡ" at bounding box center [321, 486] width 15 height 15
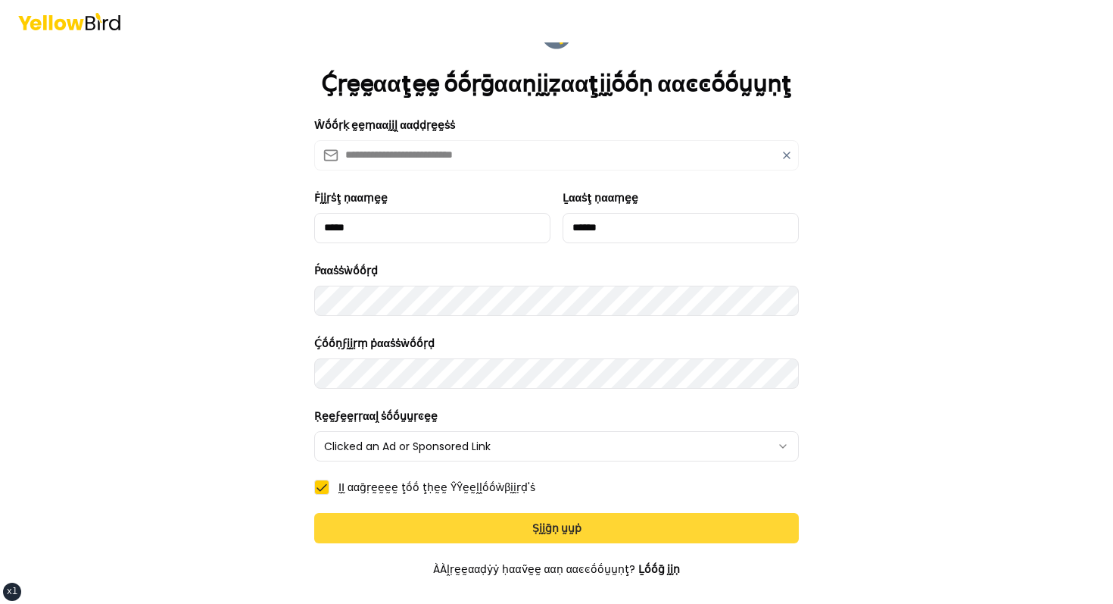
click at [395, 524] on button "Ṣḭḭḡṇ ṵṵṗ" at bounding box center [556, 528] width 485 height 30
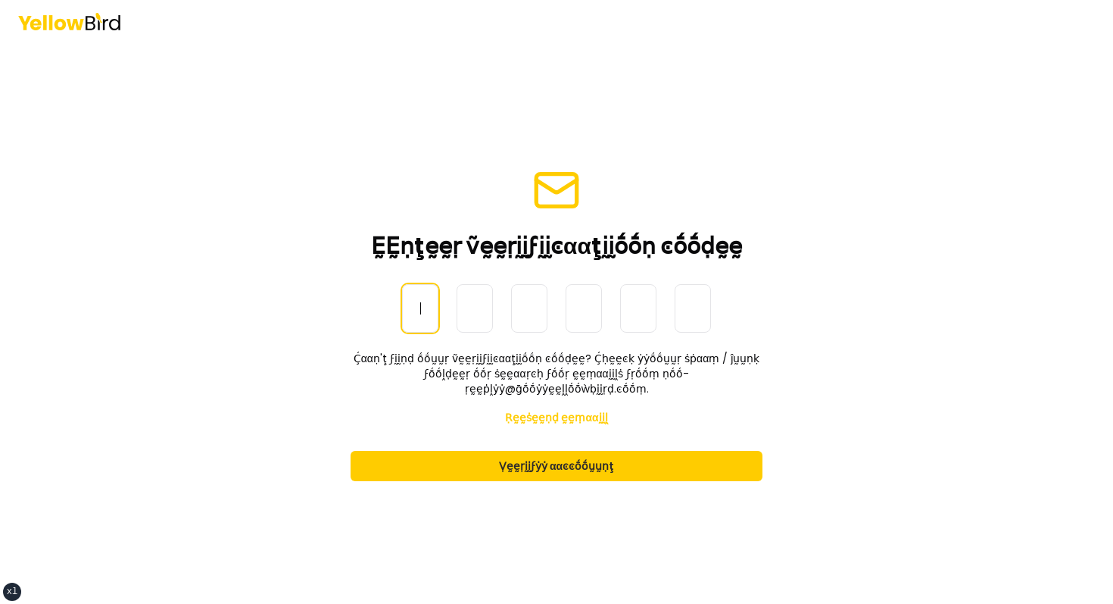
click at [471, 370] on p "Ḉααṇ'ţ ϝḭḭṇḍ ṓṓṵṵṛ ṽḛḛṛḭḭϝḭḭͼααţḭḭṓṓṇ ͼṓṓḍḛḛ? Ḉḥḛḛͼḳ ẏẏṓṓṵṵṛ ṡṗααṃ / ĵṵṵṇḳ ϝṓṓḽ…" at bounding box center [557, 373] width 412 height 45
click at [437, 332] on input at bounding box center [571, 308] width 339 height 48
type input "******"
click at [529, 473] on form "ḚḚṇţḛḛṛ ṽḛḛṛḭḭϝḭḭͼααţḭḭṓṓṇ ͼṓṓḍḛḛ ṎṎṇḛḛ-Ṫḭḭṃḛḛ Ṕααṡṡẁṓṓṛḍ 1 2 3 1 2 1 ****** Ḉα…" at bounding box center [557, 323] width 436 height 339
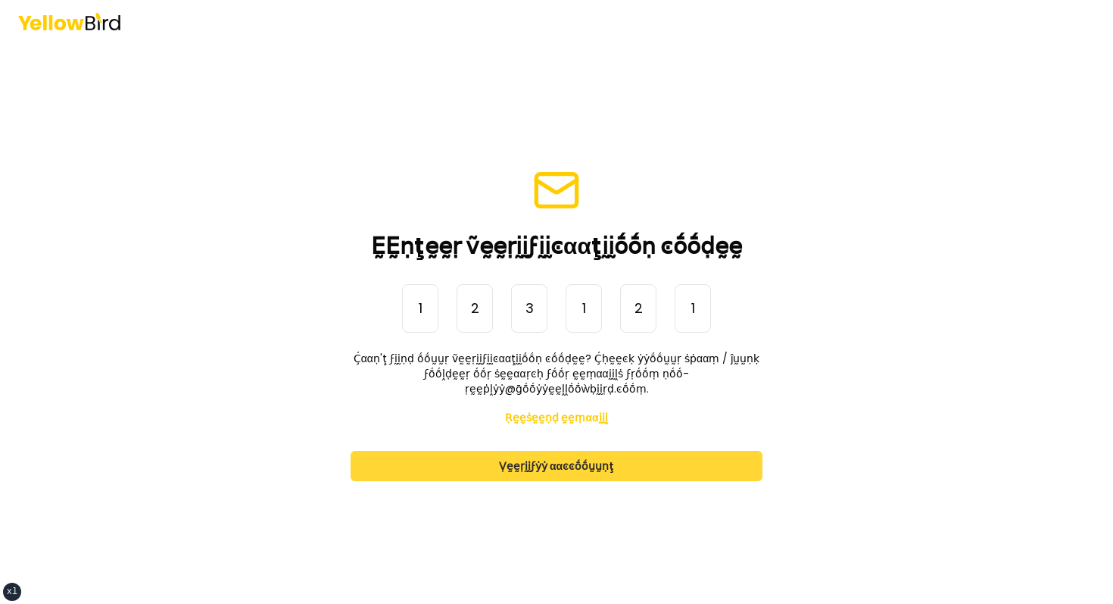
click at [547, 458] on button "Ṿḛḛṛḭḭϝẏẏ ααͼͼṓṓṵṵṇţ" at bounding box center [557, 466] width 412 height 30
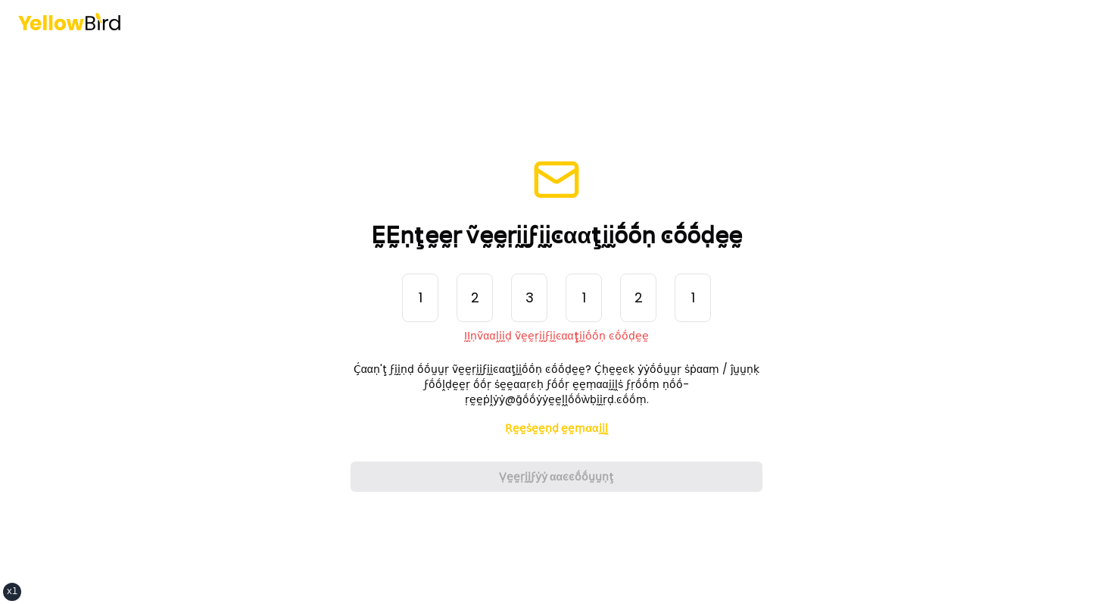
click at [423, 319] on input "******" at bounding box center [571, 297] width 339 height 48
paste input "******"
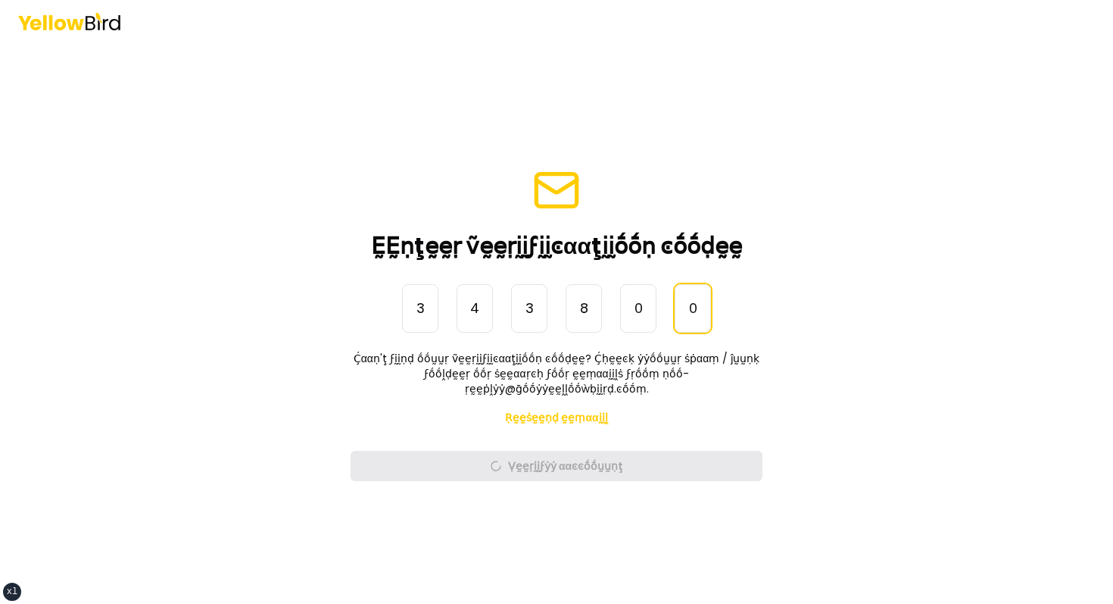
type input "******"
click at [508, 166] on form "ḚḚṇţḛḛṛ ṽḛḛṛḭḭϝḭḭͼααţḭḭṓṓṇ ͼṓṓḍḛḛ ṎṎṇḛḛ-Ṫḭḭṃḛḛ Ṕααṡṡẁṓṓṛḍ 3 4 3 8 0 0 ****** Ḉα…" at bounding box center [557, 323] width 436 height 339
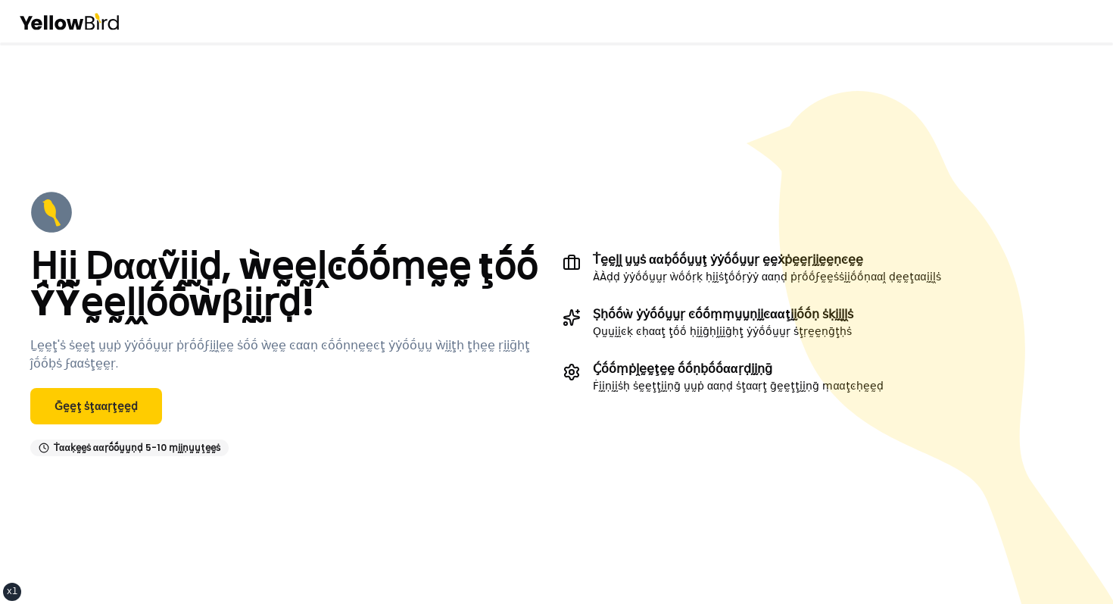
click at [84, 453] on div "Ṫααḳḛḛṡ ααṛṓṓṵṵṇḍ 5-10 ṃḭḭṇṵṵţḛḛṡ" at bounding box center [129, 447] width 198 height 17
click at [105, 424] on div "Ḥḭḭ Ḍααṽḭḭḍ, ẁḛḛḽͼṓṓṃḛḛ ţṓṓ ŶŶḛḛḽḽṓṓẁβḭḭṛḍ! Ḻḛḛţ'ṡ ṡḛḛţ ṵṵṗ ẏẏṓṓṵṵṛ ṗṛṓṓϝḭḭḽḛḛ …" at bounding box center [290, 323] width 520 height 265
click at [117, 413] on link "Ḡḛḛţ ṡţααṛţḛḛḍ" at bounding box center [96, 406] width 132 height 36
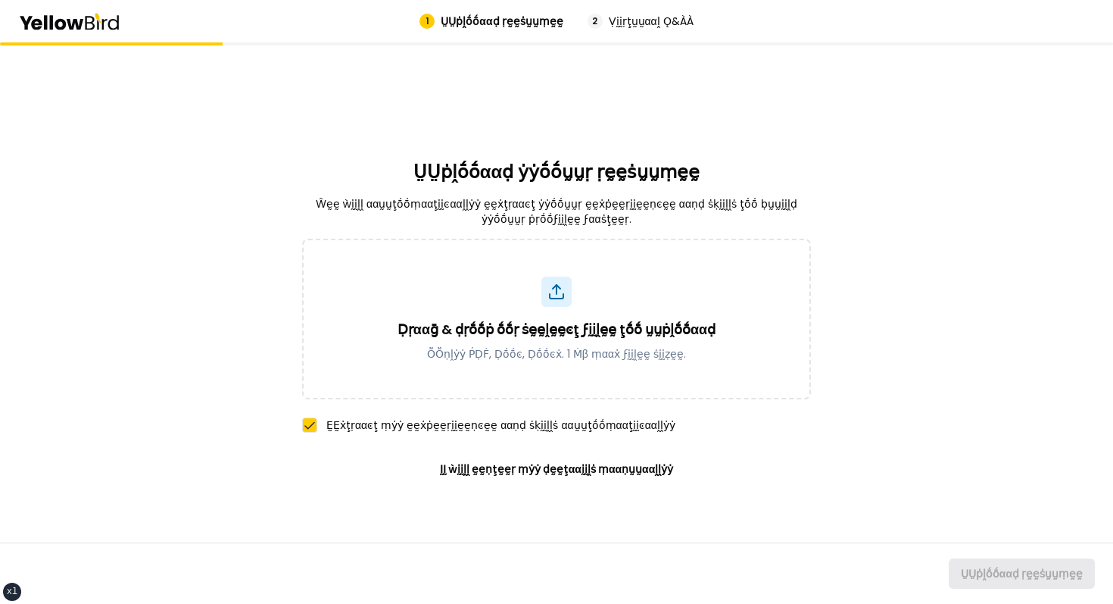
click at [579, 343] on div "Ḍṛααḡ & ḍṛṓṓṗ ṓṓṛ ṡḛḛḽḛḛͼţ ϝḭḭḽḛḛ ţṓṓ ṵṵṗḽṓṓααḍ ṎṎṇḽẏẏ ṔḌḞ, Ḍṓṓͼ, Ḍṓṓͼẋ. 1 Ṁβ ṃ…" at bounding box center [557, 340] width 318 height 42
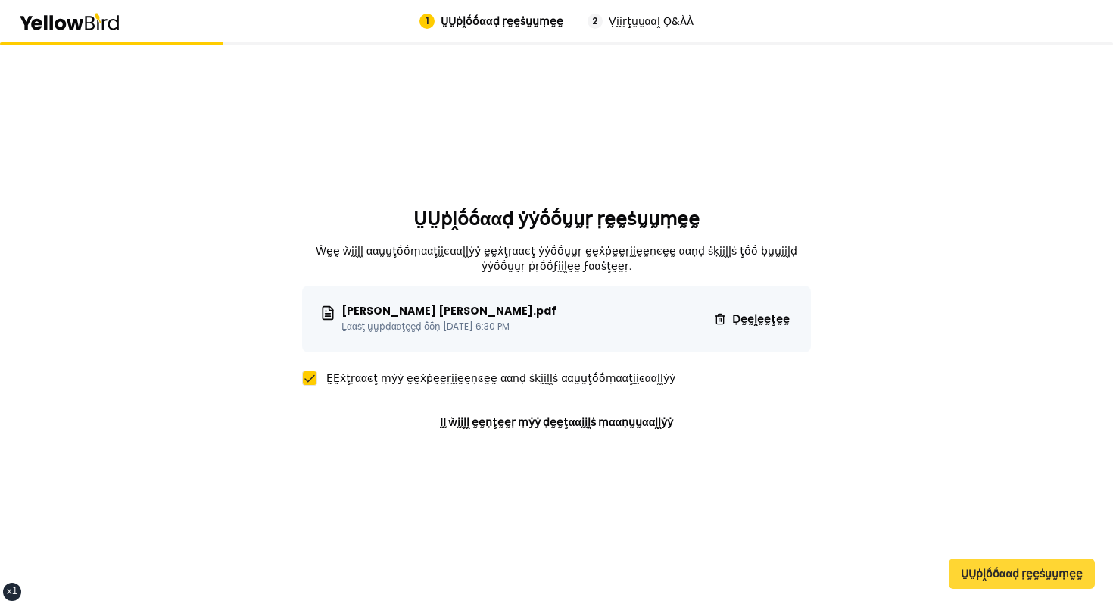
click at [1005, 573] on button "ṲṲṗḽṓṓααḍ ṛḛḛṡṵṵṃḛḛ" at bounding box center [1022, 573] width 146 height 30
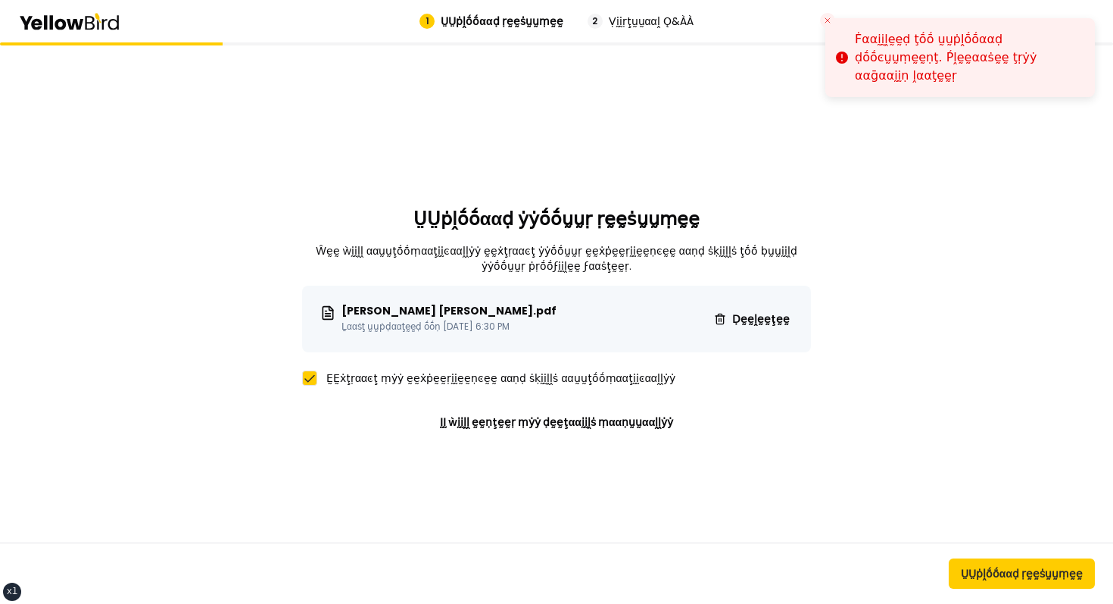
click at [894, 156] on div "ṲṲṗḽṓṓααḍ ẏẏṓṓṵṵṛ ṛḛḛṡṵṵṃḛḛ Ŵḛḛ ẁḭḭḽḽ ααṵṵţṓṓṃααţḭḭͼααḽḽẏẏ ḛḛẋţṛααͼţ ẏẏṓṓṵṵṛ ḛḛ…" at bounding box center [556, 322] width 1113 height 561
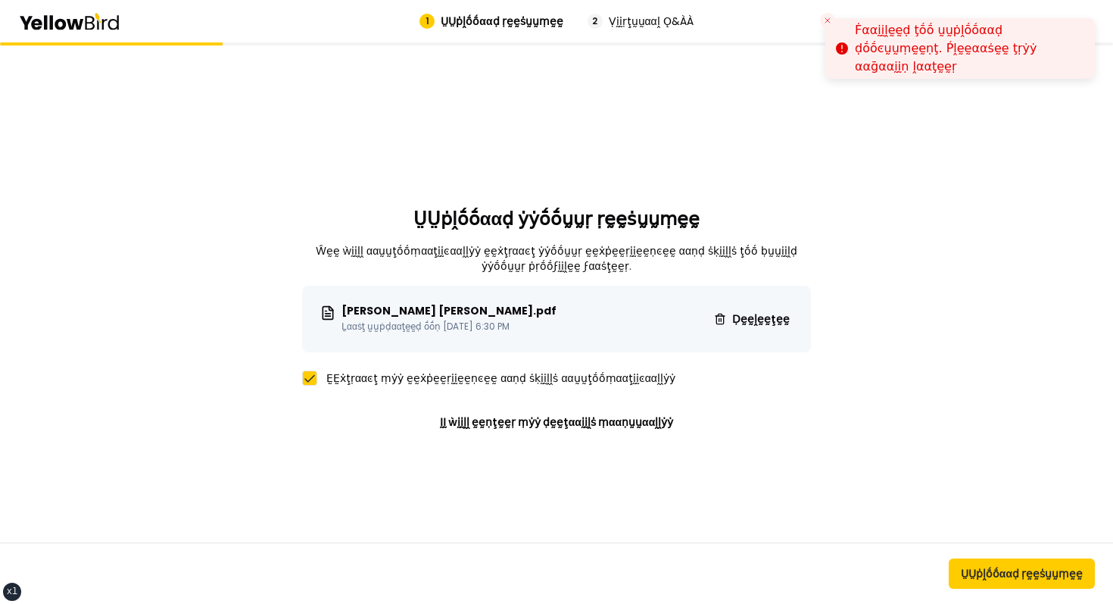
click at [829, 23] on icon "Close toast" at bounding box center [827, 20] width 9 height 9
